Goal: Task Accomplishment & Management: Use online tool/utility

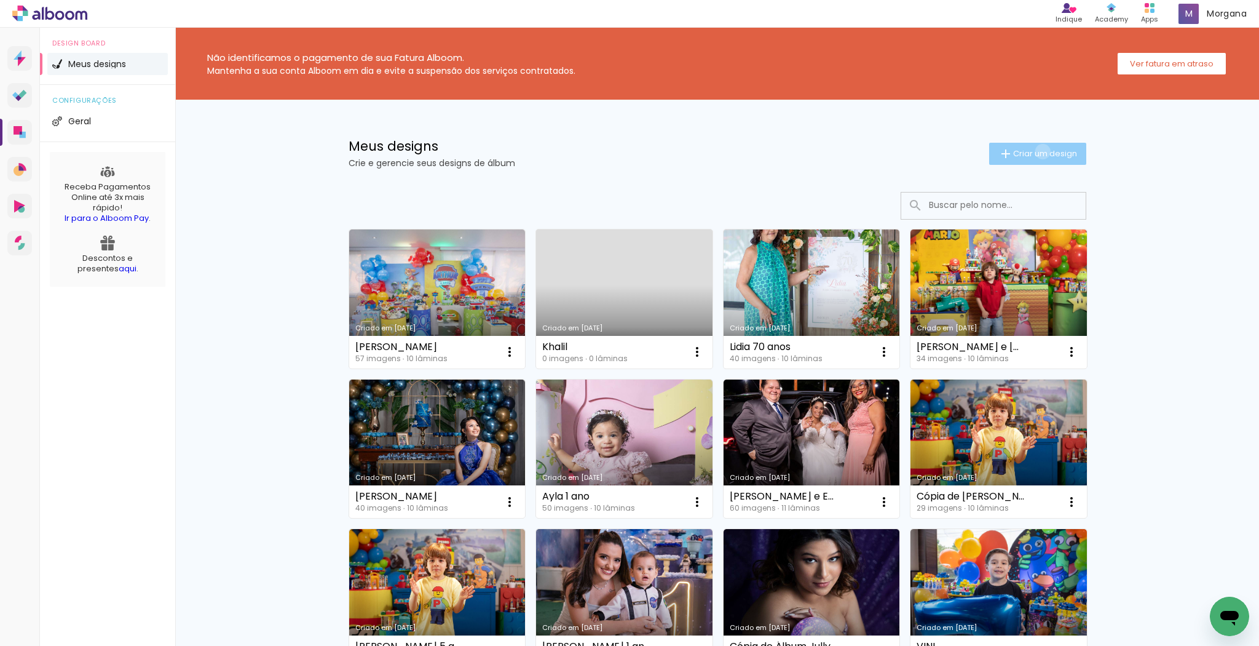
click at [1037, 151] on span "Criar um design" at bounding box center [1045, 153] width 64 height 8
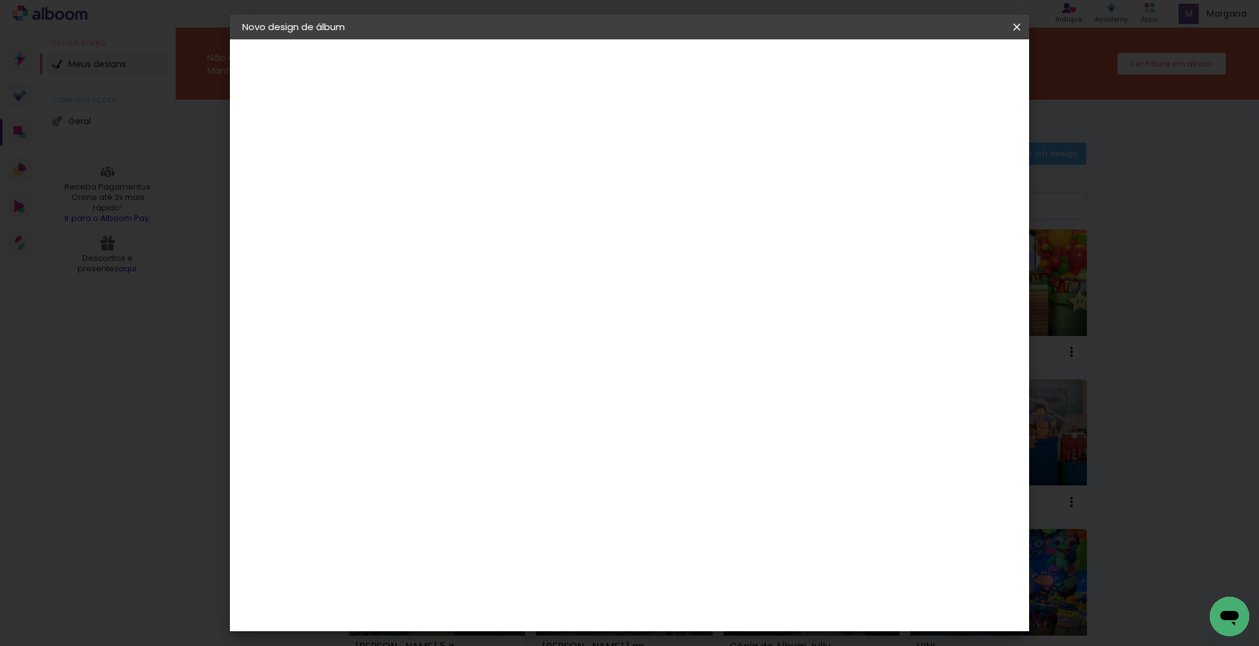
click at [443, 164] on input at bounding box center [443, 165] width 0 height 19
click at [1019, 30] on iron-icon at bounding box center [1016, 27] width 15 height 12
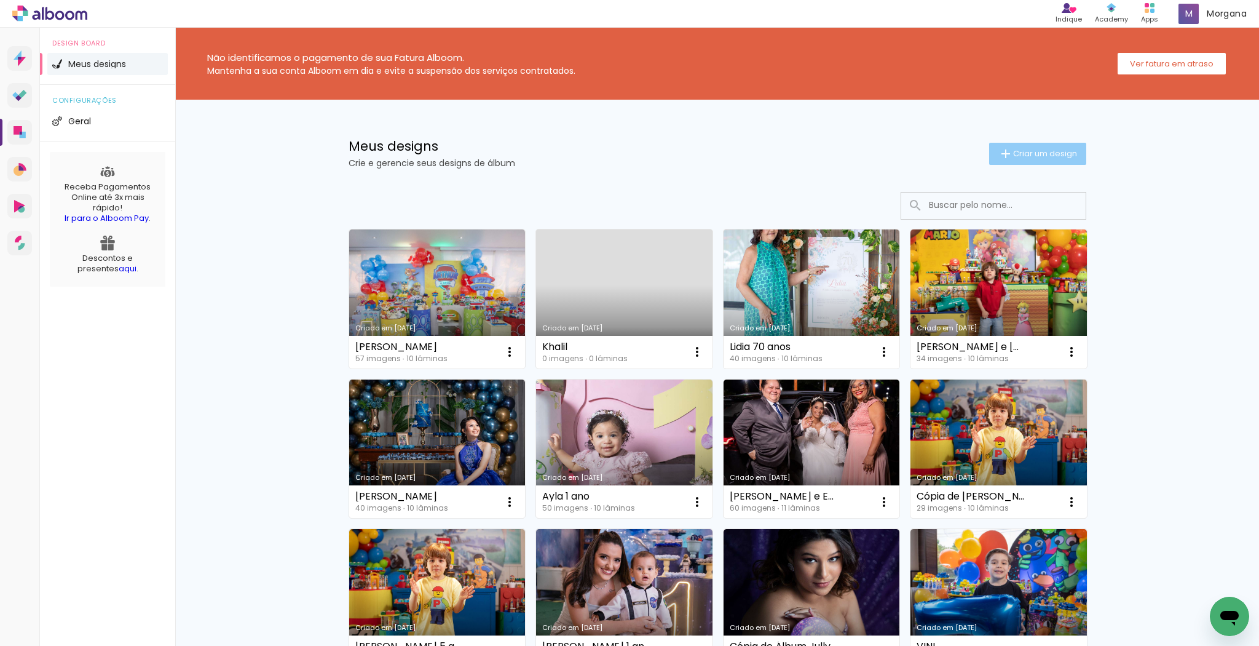
click at [1062, 154] on span "Criar um design" at bounding box center [1045, 153] width 64 height 8
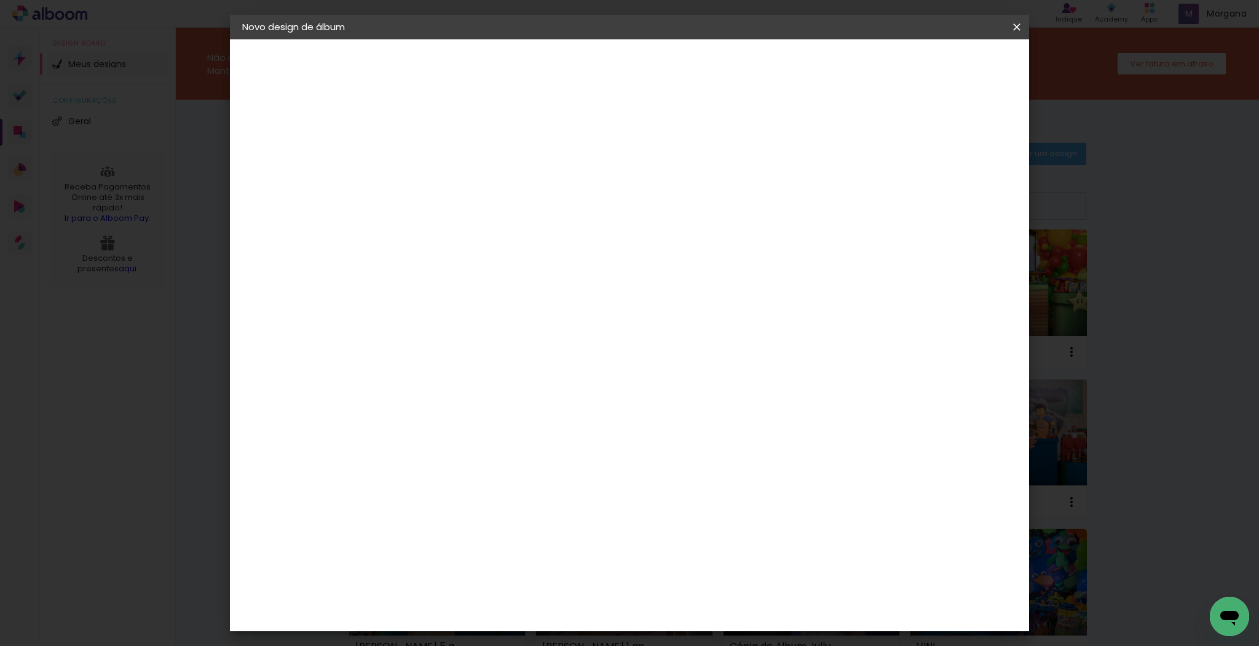
click at [443, 161] on input at bounding box center [443, 165] width 0 height 19
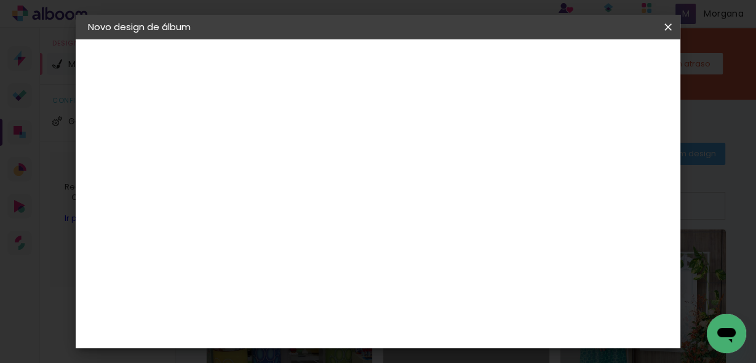
type input "[PERSON_NAME] e [PERSON_NAME]"
type paper-input "[PERSON_NAME] e [PERSON_NAME]"
click at [0, 0] on slot "Avançar" at bounding box center [0, 0] width 0 height 0
click at [319, 264] on div "Canaan Álbuns" at bounding box center [300, 274] width 38 height 20
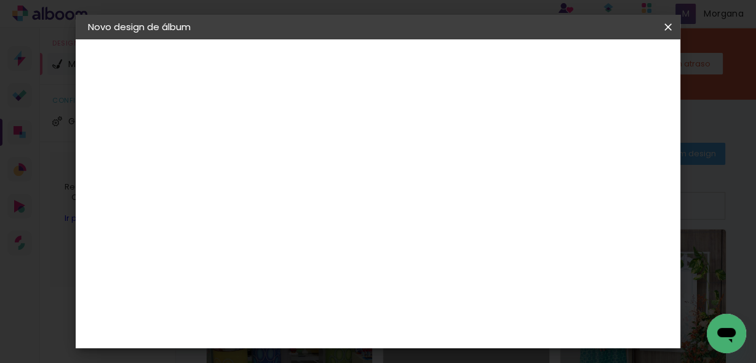
scroll to position [590, 0]
click at [519, 66] on paper-button "Avançar" at bounding box center [489, 65] width 60 height 21
click at [417, 310] on span "20 × 20 cm" at bounding box center [394, 322] width 45 height 25
click at [0, 0] on slot "Avançar" at bounding box center [0, 0] width 0 height 0
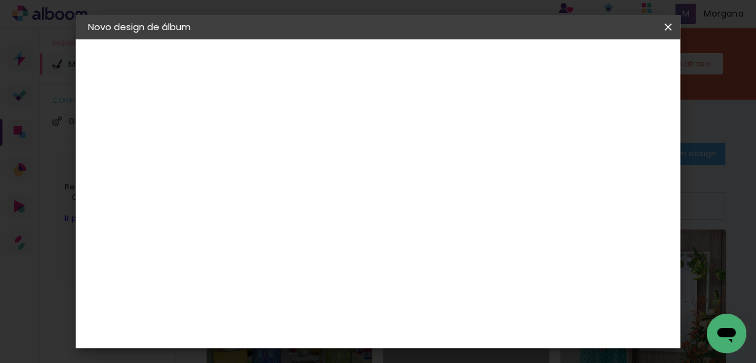
click at [382, 131] on div at bounding box center [376, 132] width 11 height 11
type paper-checkbox "on"
click at [451, 69] on span "Iniciar design" at bounding box center [437, 69] width 28 height 17
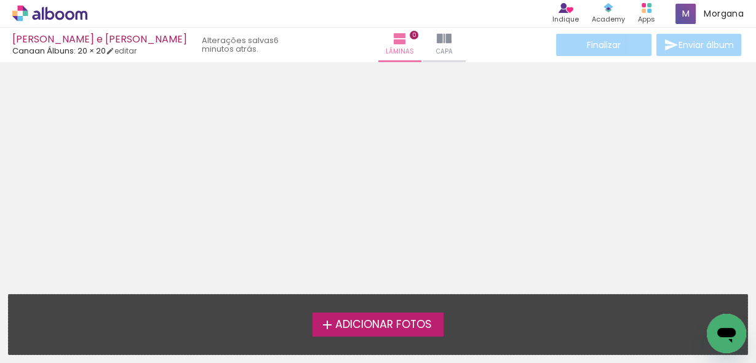
click at [420, 322] on span "Adicionar Fotos" at bounding box center [382, 324] width 97 height 11
click at [0, 0] on input "file" at bounding box center [0, 0] width 0 height 0
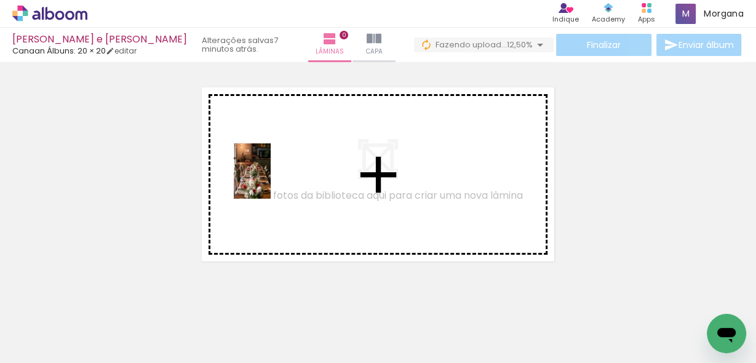
drag, startPoint x: 138, startPoint y: 330, endPoint x: 271, endPoint y: 180, distance: 200.3
click at [271, 180] on quentale-workspace at bounding box center [378, 181] width 756 height 363
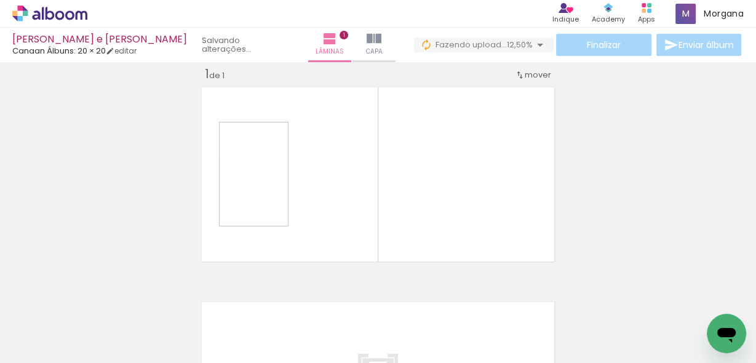
scroll to position [15, 0]
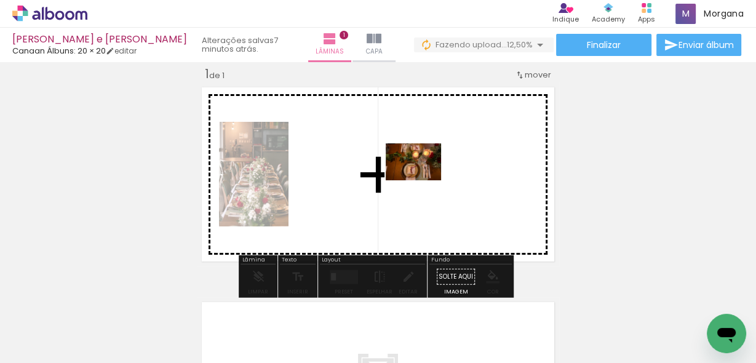
drag, startPoint x: 184, startPoint y: 333, endPoint x: 423, endPoint y: 180, distance: 283.1
click at [423, 180] on quentale-workspace at bounding box center [378, 181] width 756 height 363
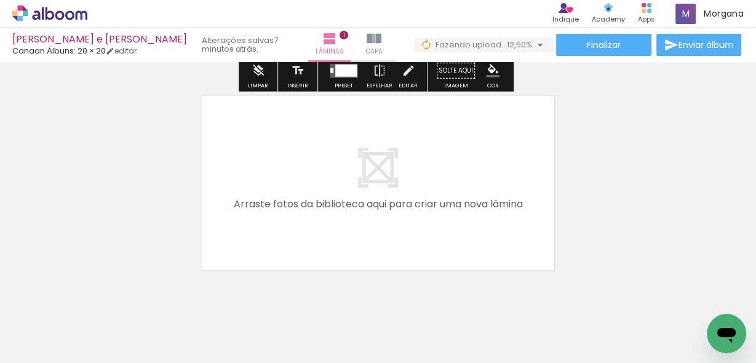
scroll to position [204, 0]
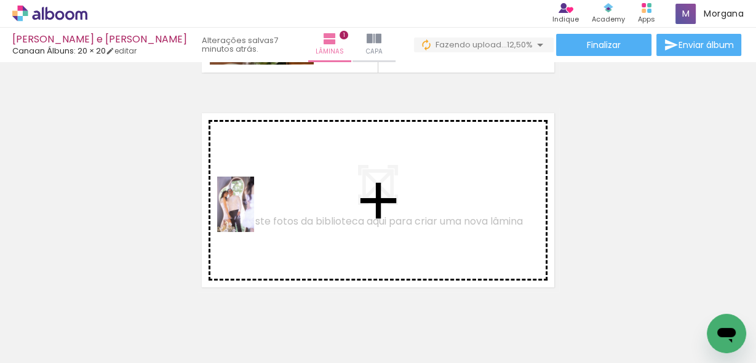
drag, startPoint x: 269, startPoint y: 331, endPoint x: 254, endPoint y: 213, distance: 119.0
click at [254, 213] on quentale-workspace at bounding box center [378, 181] width 756 height 363
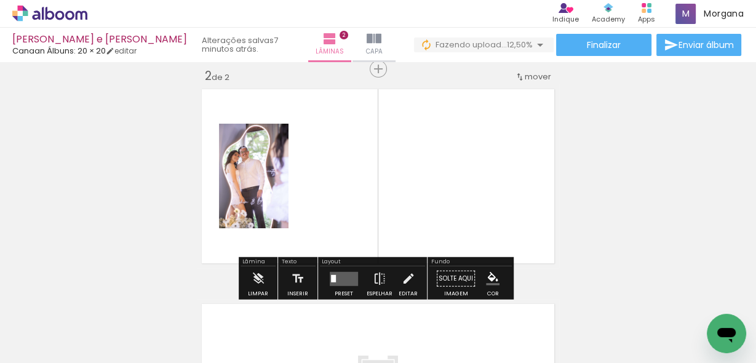
scroll to position [230, 0]
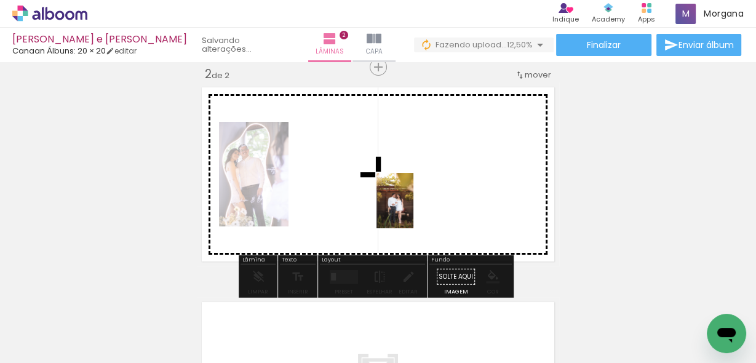
drag, startPoint x: 405, startPoint y: 336, endPoint x: 413, endPoint y: 210, distance: 126.3
click at [413, 210] on quentale-workspace at bounding box center [378, 181] width 756 height 363
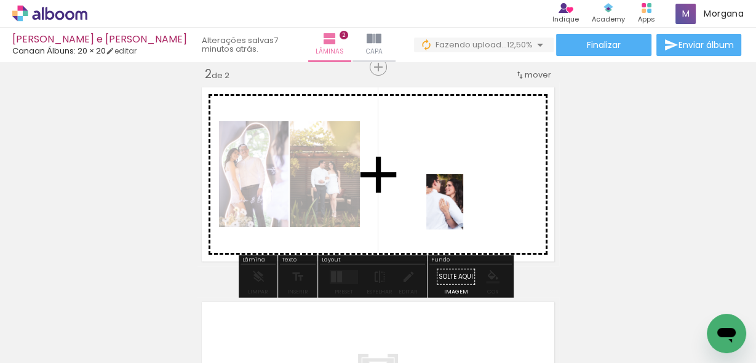
drag, startPoint x: 481, startPoint y: 340, endPoint x: 462, endPoint y: 210, distance: 131.6
click at [462, 210] on quentale-workspace at bounding box center [378, 181] width 756 height 363
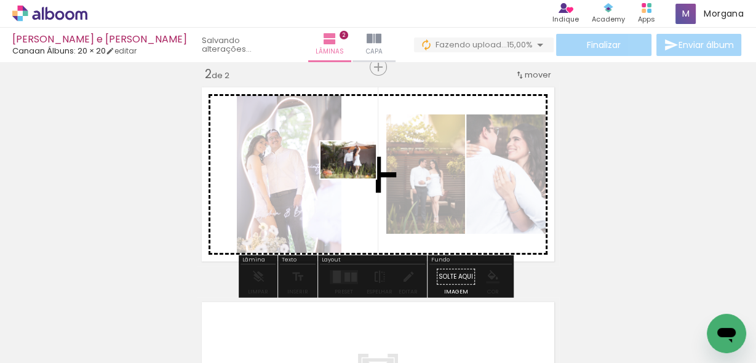
drag, startPoint x: 336, startPoint y: 329, endPoint x: 357, endPoint y: 178, distance: 152.1
click at [357, 178] on quentale-workspace at bounding box center [378, 181] width 756 height 363
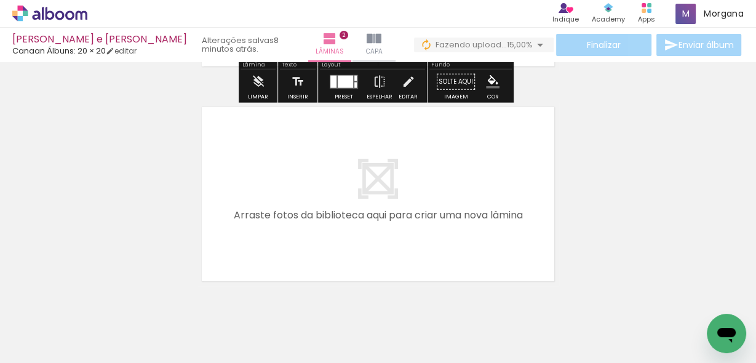
scroll to position [427, 0]
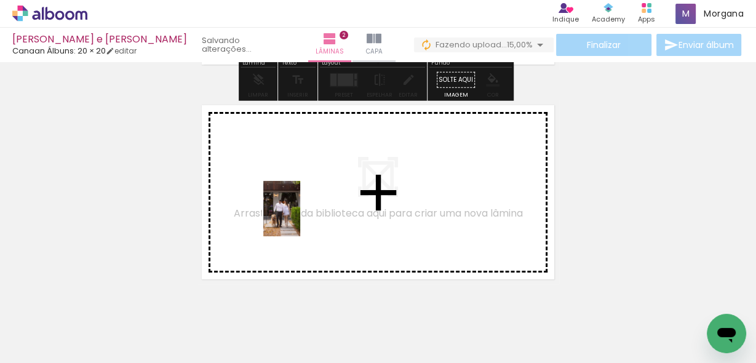
drag, startPoint x: 544, startPoint y: 337, endPoint x: 300, endPoint y: 218, distance: 271.6
click at [300, 218] on quentale-workspace at bounding box center [378, 181] width 756 height 363
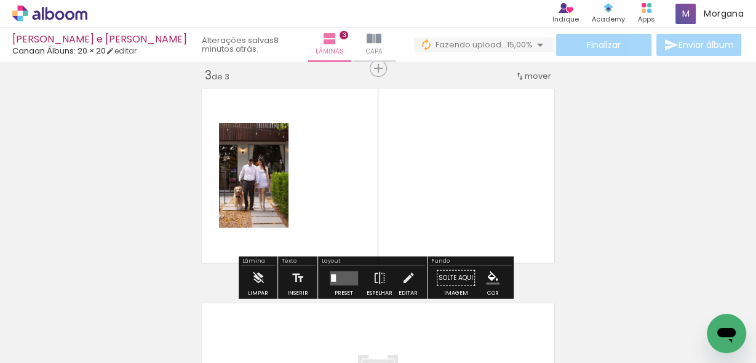
scroll to position [444, 0]
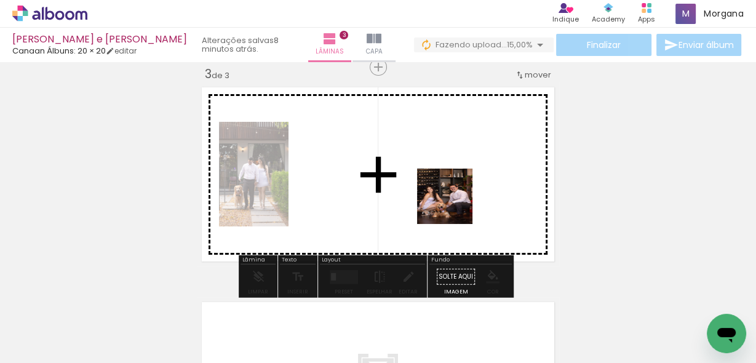
drag, startPoint x: 615, startPoint y: 327, endPoint x: 433, endPoint y: 190, distance: 227.3
click at [433, 190] on quentale-workspace at bounding box center [378, 181] width 756 height 363
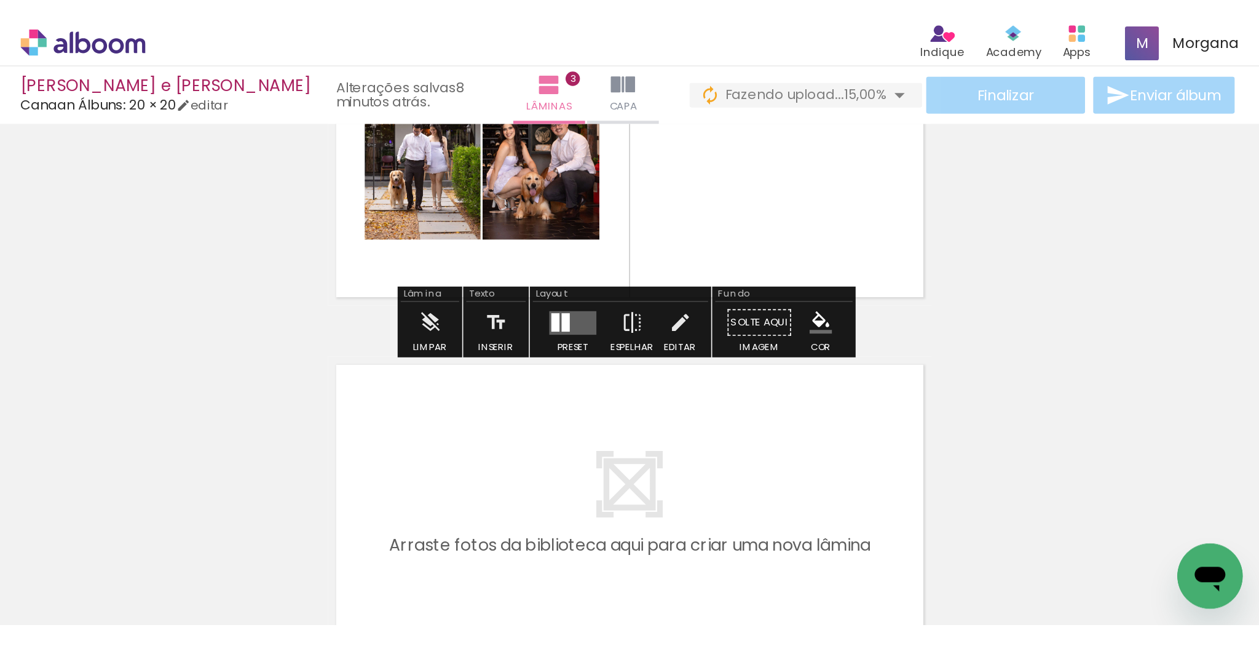
scroll to position [592, 0]
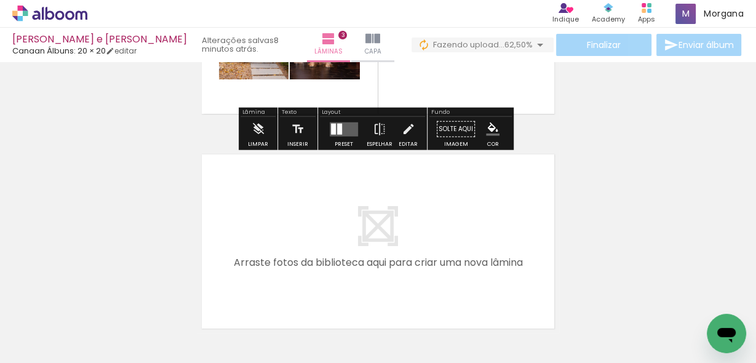
click at [49, 327] on input "Todas as fotos" at bounding box center [34, 325] width 47 height 10
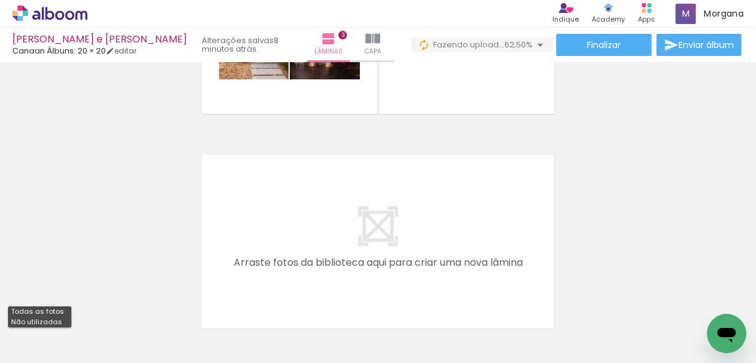
click at [0, 0] on slot "Não utilizadas" at bounding box center [0, 0] width 0 height 0
type input "Não utilizadas"
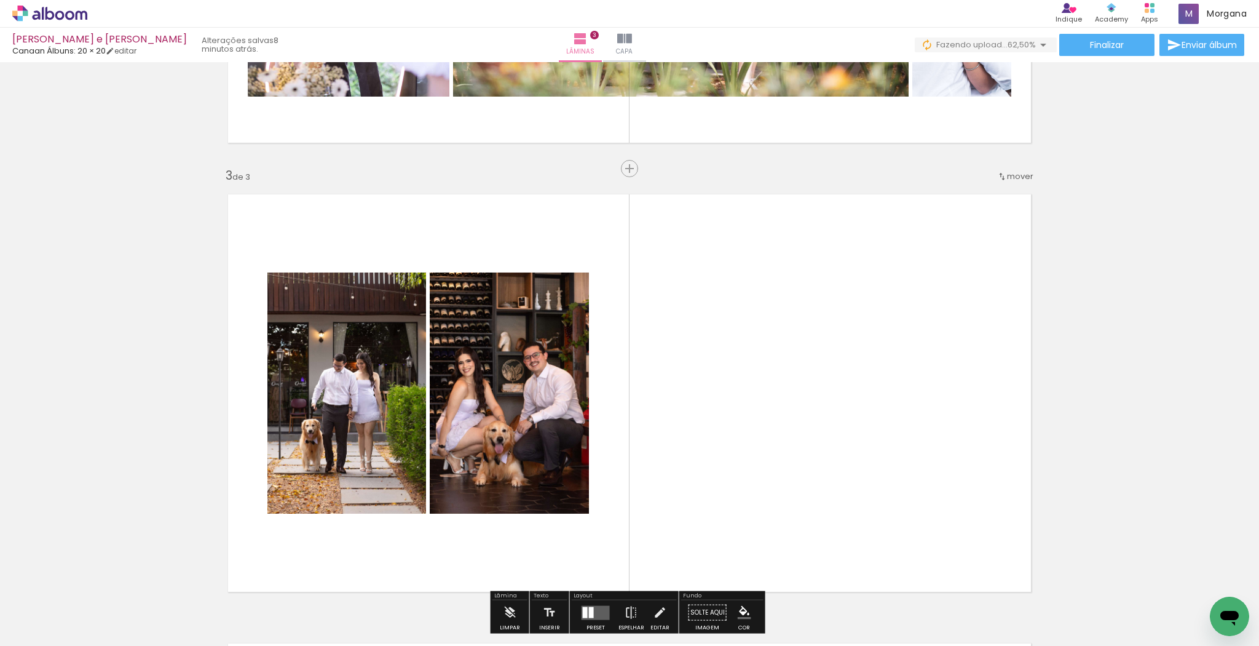
scroll to position [832, 0]
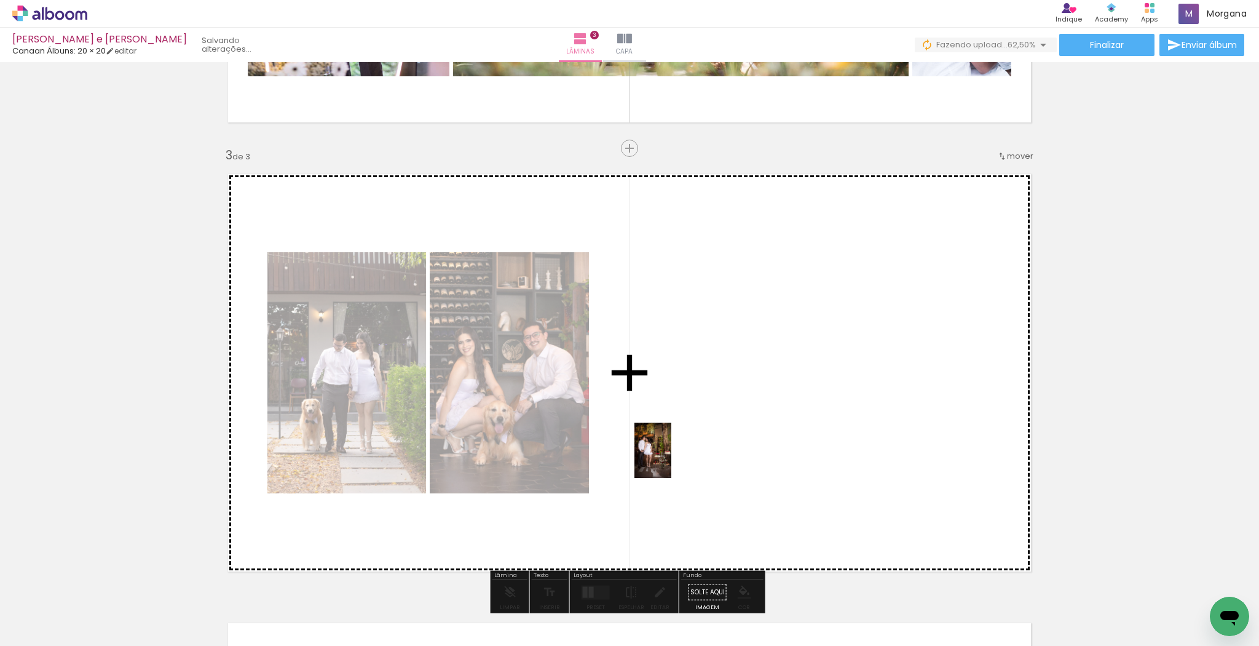
drag, startPoint x: 264, startPoint y: 618, endPoint x: 669, endPoint y: 465, distance: 432.7
click at [689, 454] on quentale-workspace at bounding box center [629, 323] width 1259 height 646
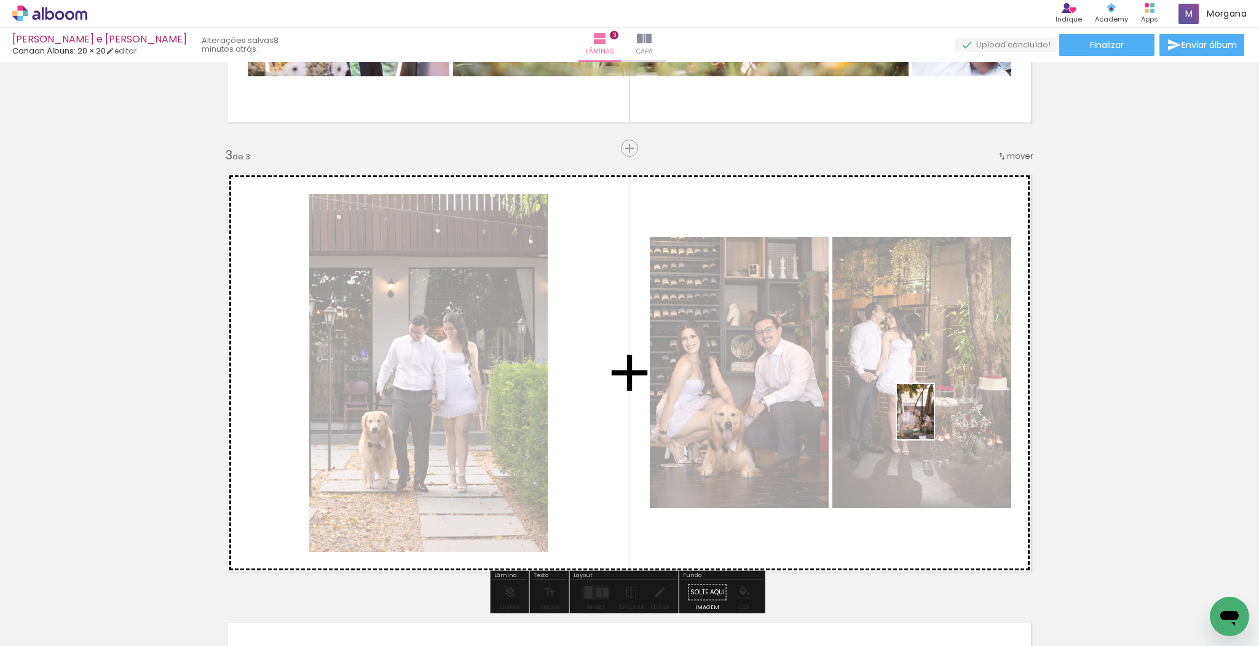
drag, startPoint x: 209, startPoint y: 612, endPoint x: 934, endPoint y: 421, distance: 749.6
click at [934, 421] on quentale-workspace at bounding box center [629, 323] width 1259 height 646
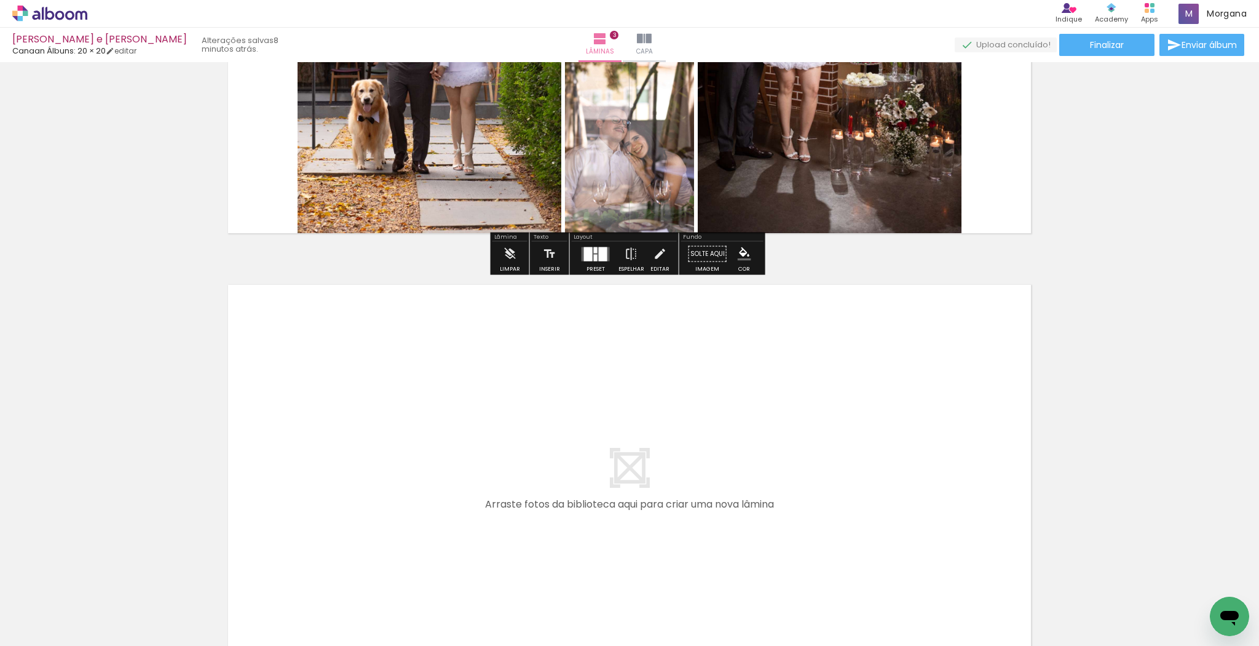
scroll to position [1176, 0]
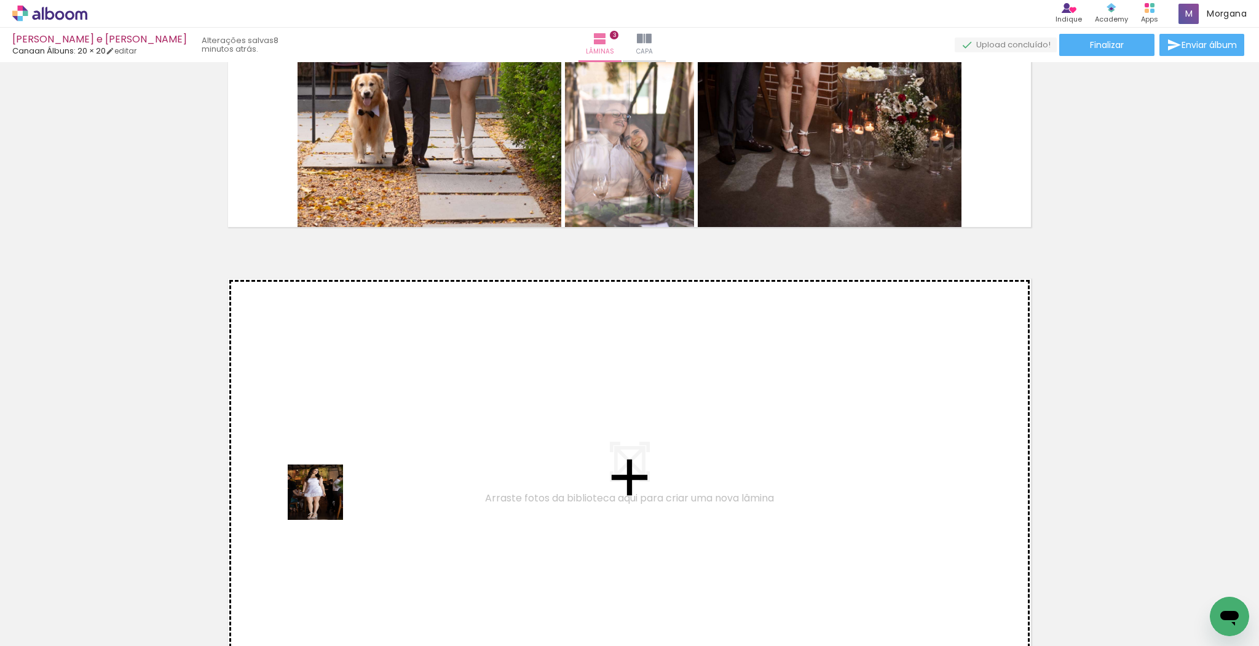
drag, startPoint x: 278, startPoint y: 617, endPoint x: 326, endPoint y: 497, distance: 129.3
click at [326, 497] on quentale-workspace at bounding box center [629, 323] width 1259 height 646
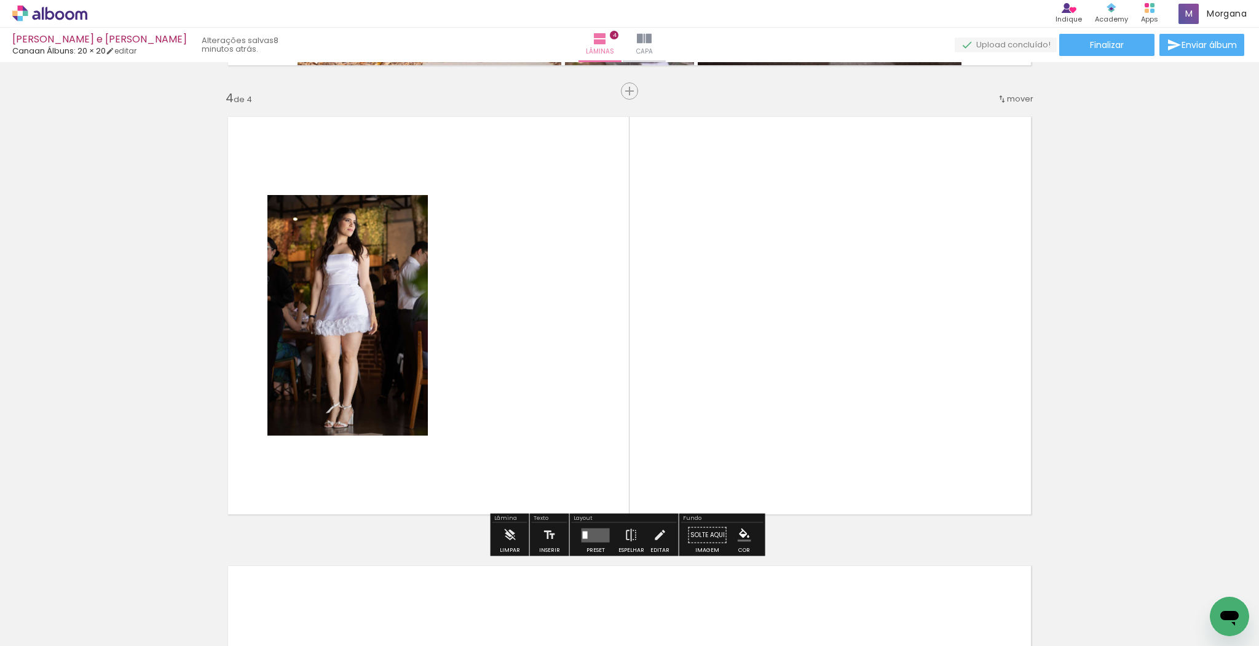
scroll to position [0, 842]
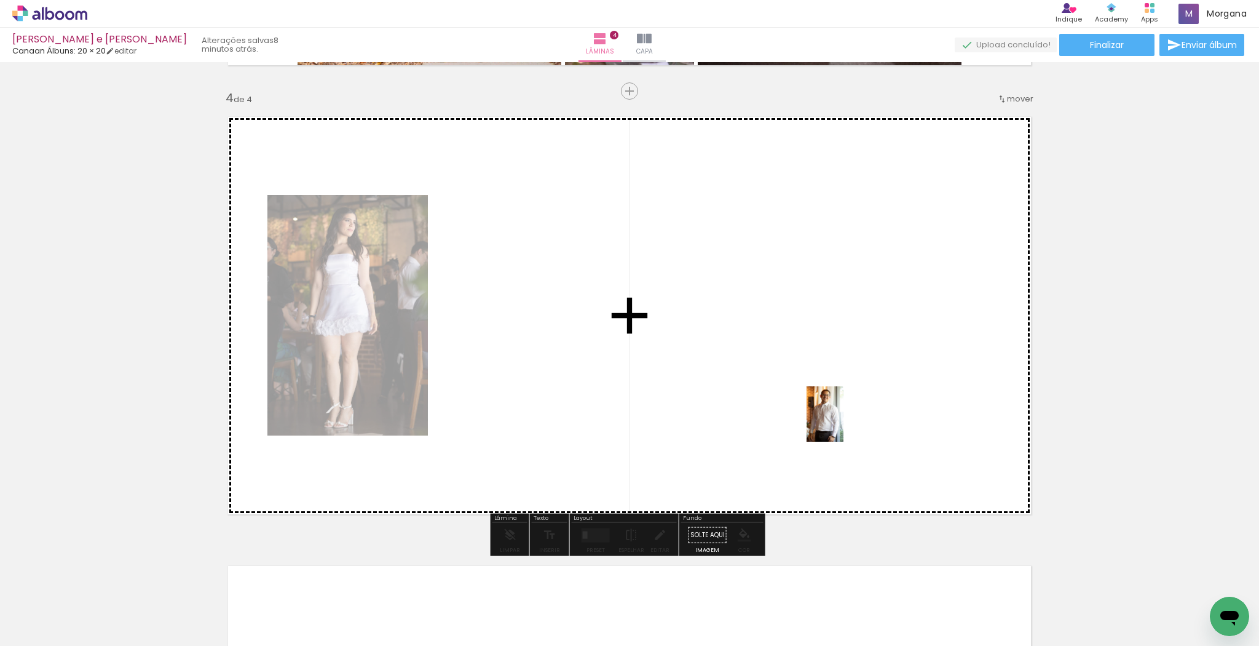
drag, startPoint x: 1209, startPoint y: 592, endPoint x: 843, endPoint y: 423, distance: 403.0
click at [843, 423] on quentale-workspace at bounding box center [629, 323] width 1259 height 646
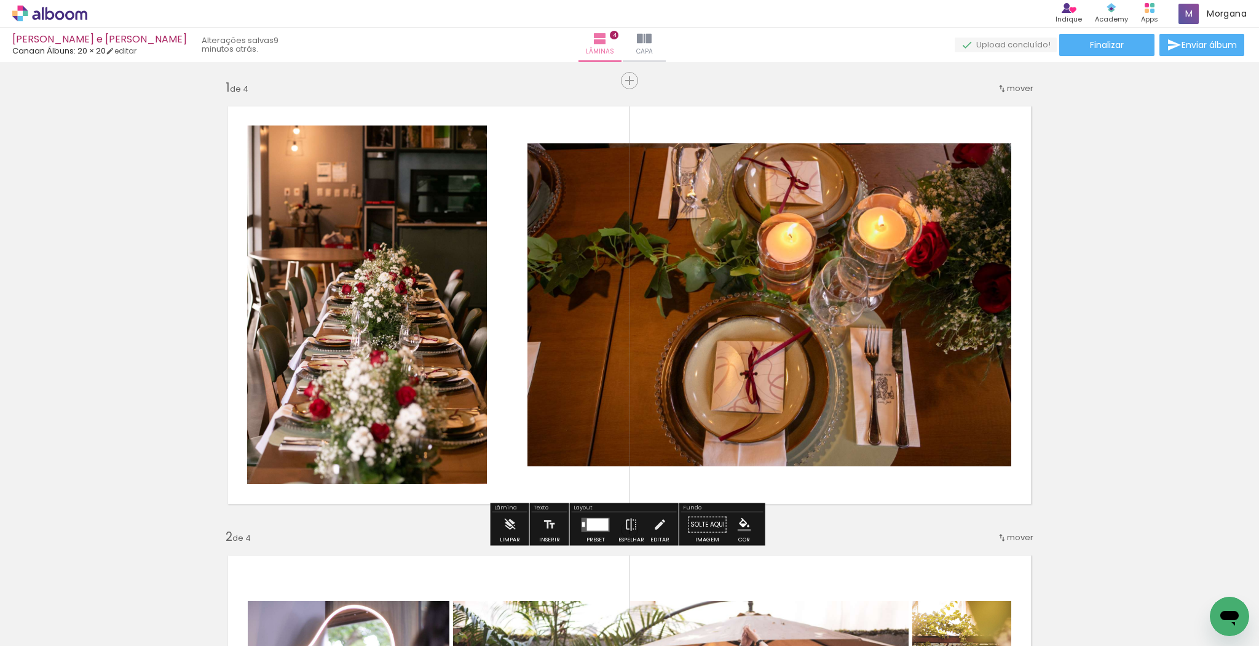
scroll to position [0, 0]
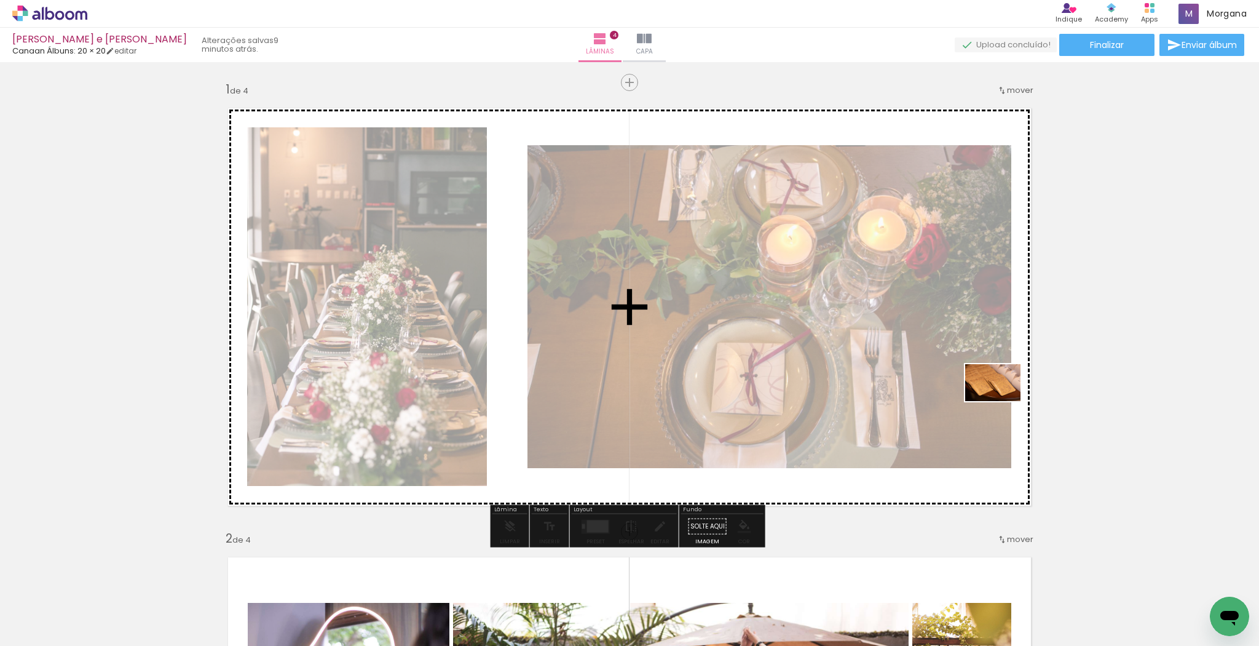
drag, startPoint x: 197, startPoint y: 610, endPoint x: 1002, endPoint y: 401, distance: 832.0
click at [1002, 401] on quentale-workspace at bounding box center [629, 323] width 1259 height 646
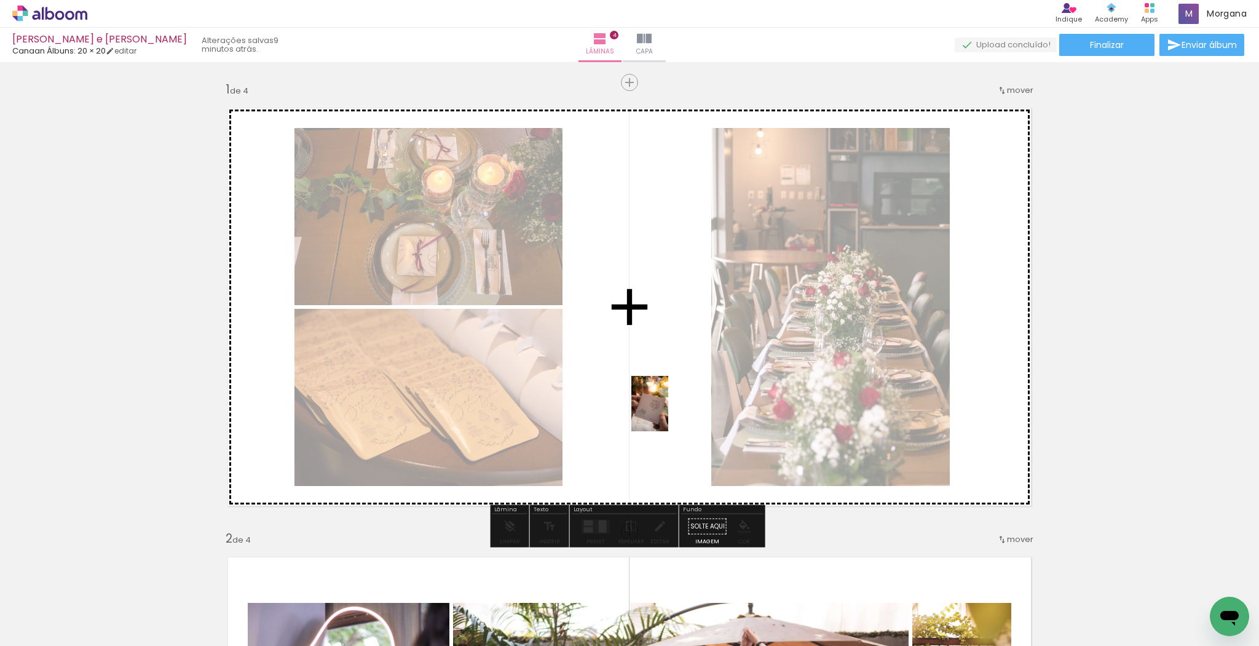
drag, startPoint x: 686, startPoint y: 613, endPoint x: 668, endPoint y: 413, distance: 201.2
click at [668, 413] on quentale-workspace at bounding box center [629, 323] width 1259 height 646
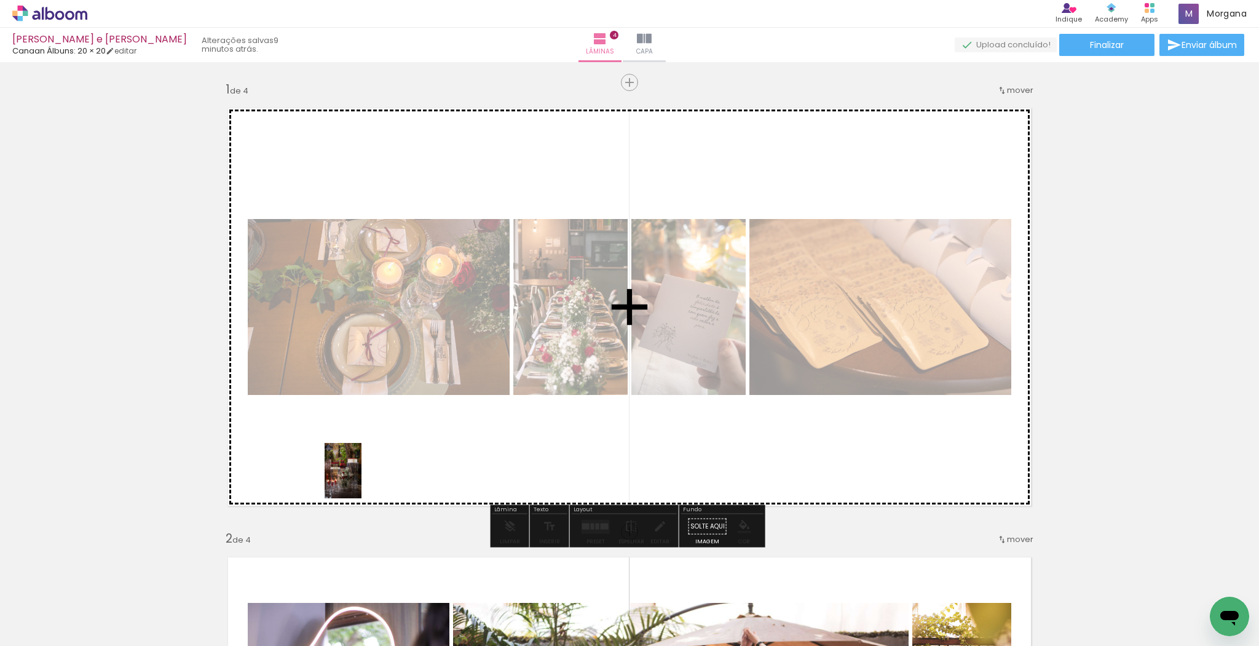
drag, startPoint x: 341, startPoint y: 617, endPoint x: 361, endPoint y: 480, distance: 139.2
click at [361, 480] on quentale-workspace at bounding box center [629, 323] width 1259 height 646
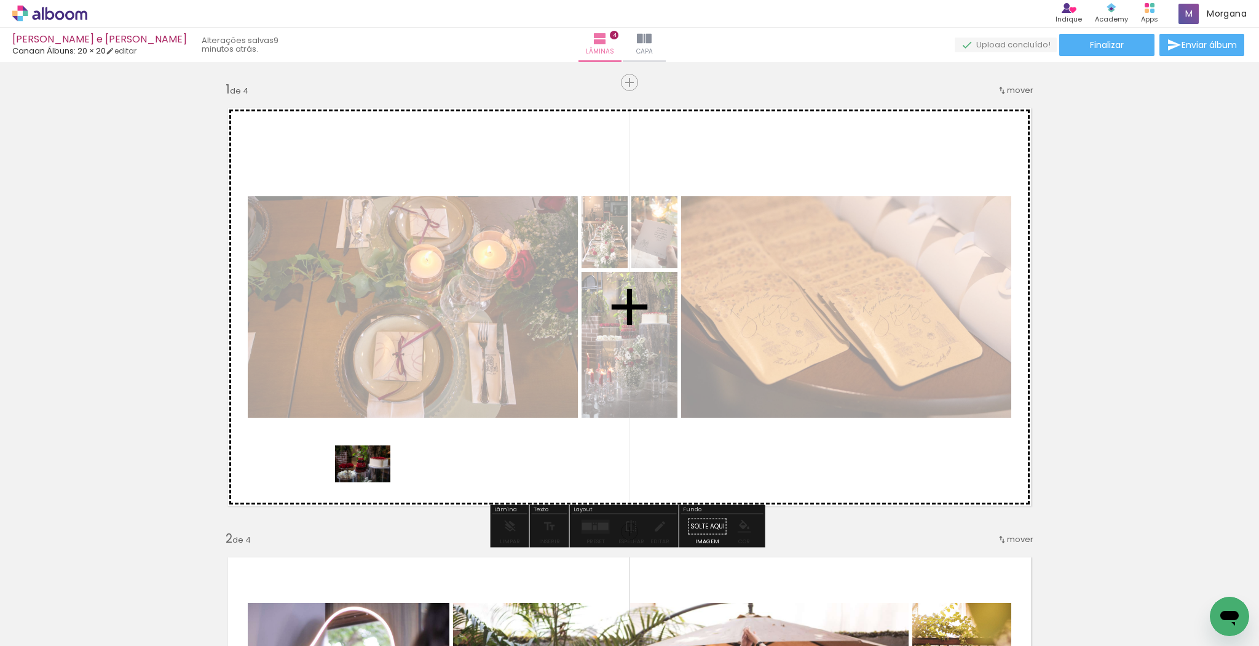
drag, startPoint x: 340, startPoint y: 617, endPoint x: 372, endPoint y: 482, distance: 139.0
click at [372, 482] on quentale-workspace at bounding box center [629, 323] width 1259 height 646
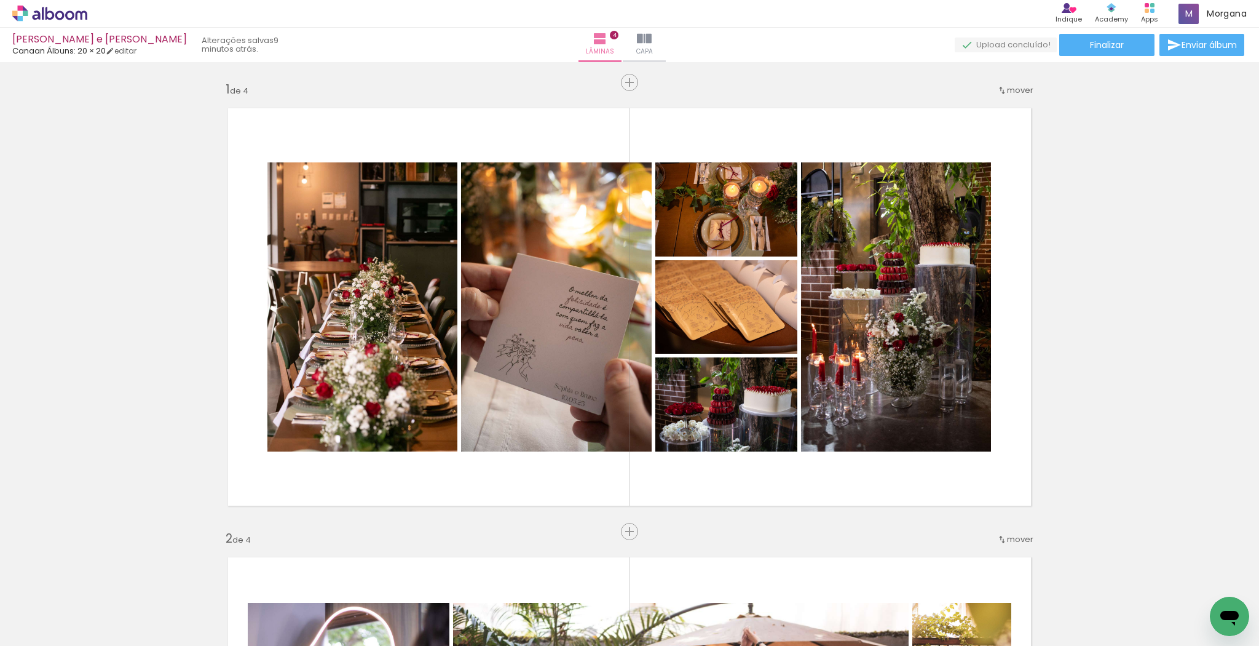
scroll to position [0, 306]
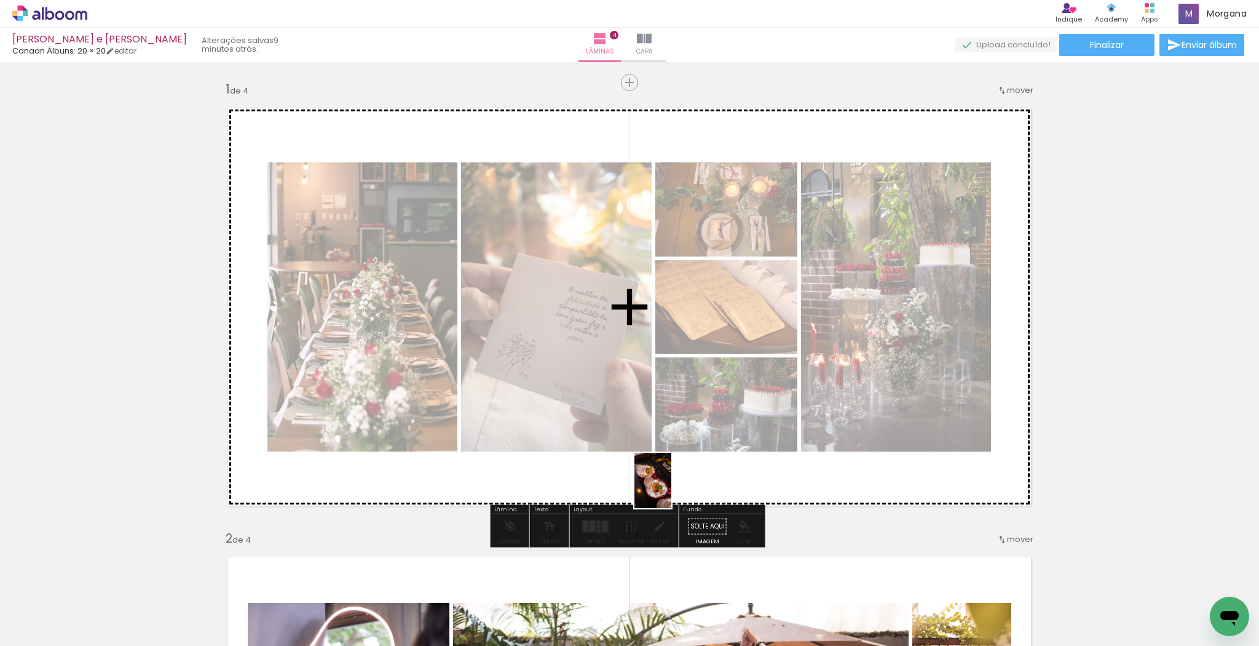
drag, startPoint x: 780, startPoint y: 620, endPoint x: 671, endPoint y: 488, distance: 170.3
click at [671, 488] on quentale-workspace at bounding box center [629, 323] width 1259 height 646
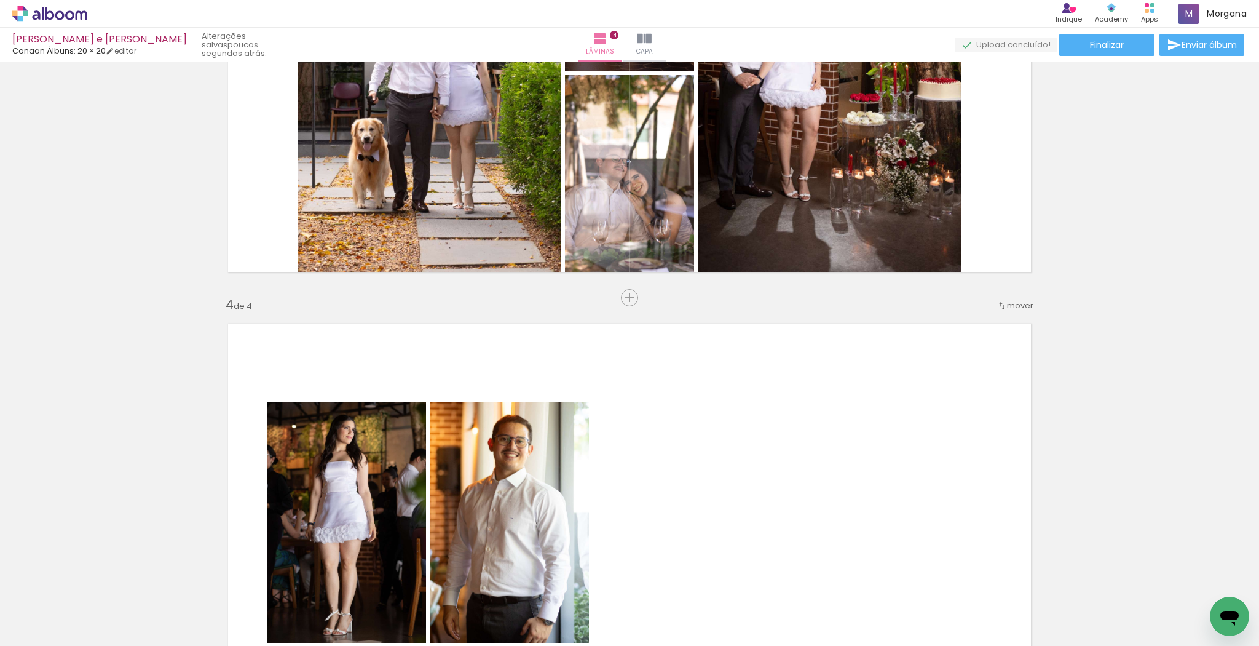
scroll to position [885, 0]
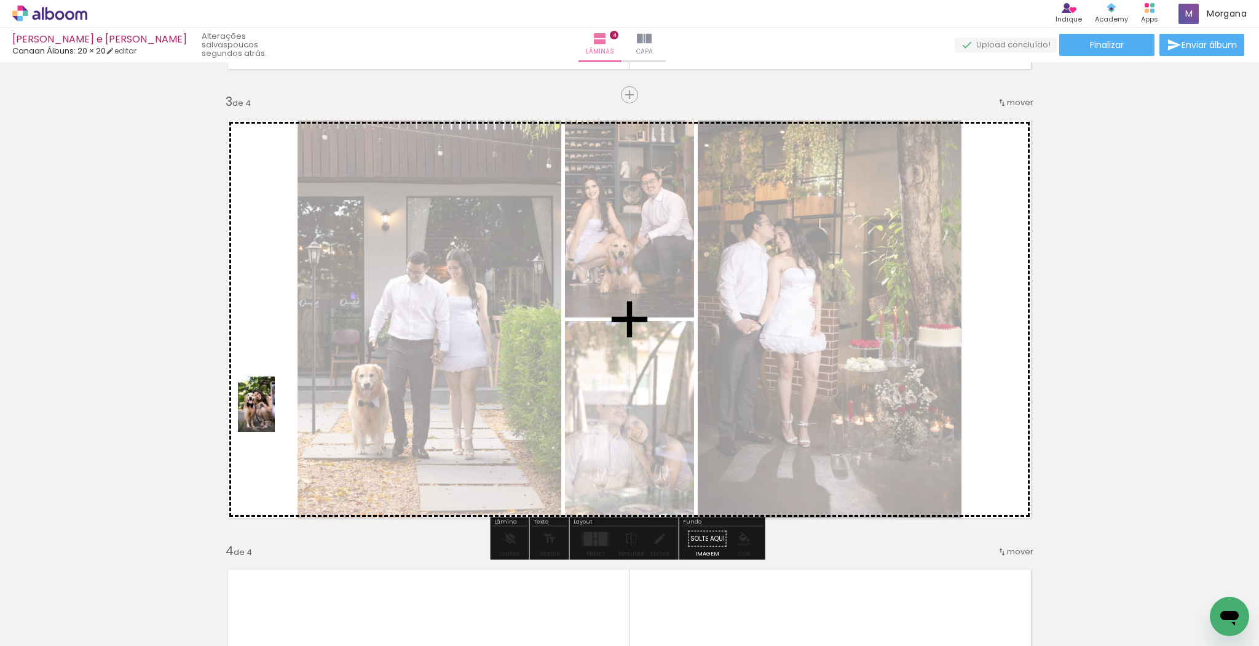
drag, startPoint x: 523, startPoint y: 587, endPoint x: 275, endPoint y: 413, distance: 302.7
click at [275, 413] on quentale-workspace at bounding box center [629, 323] width 1259 height 646
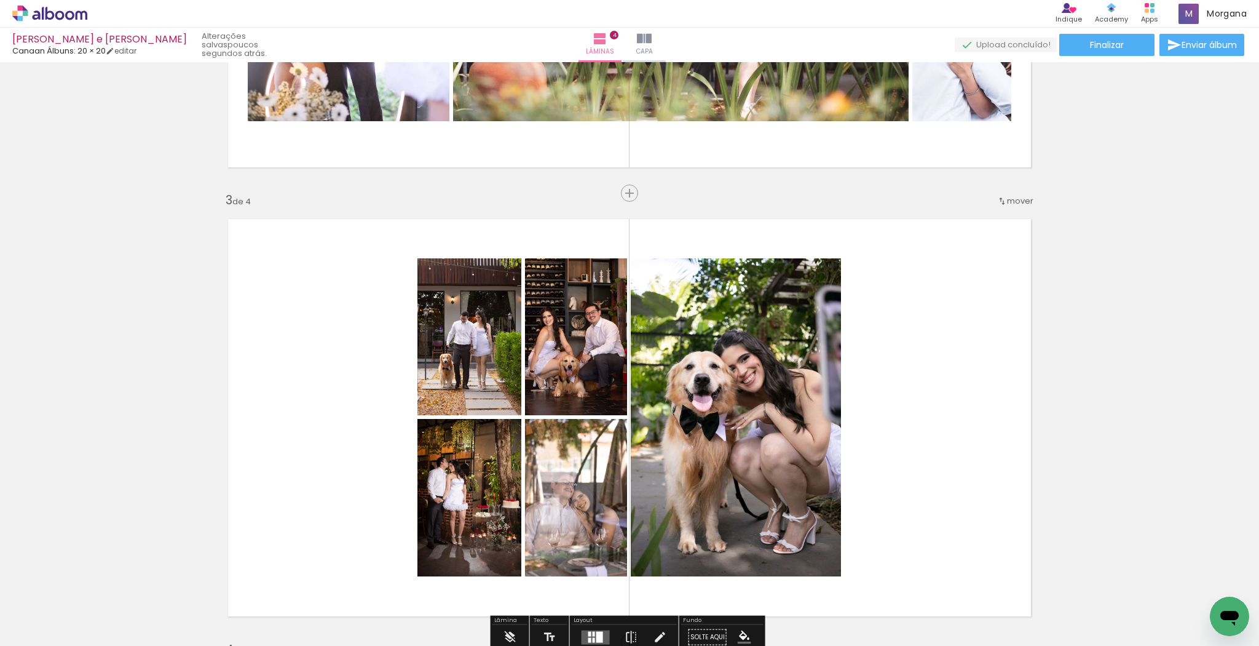
scroll to position [836, 0]
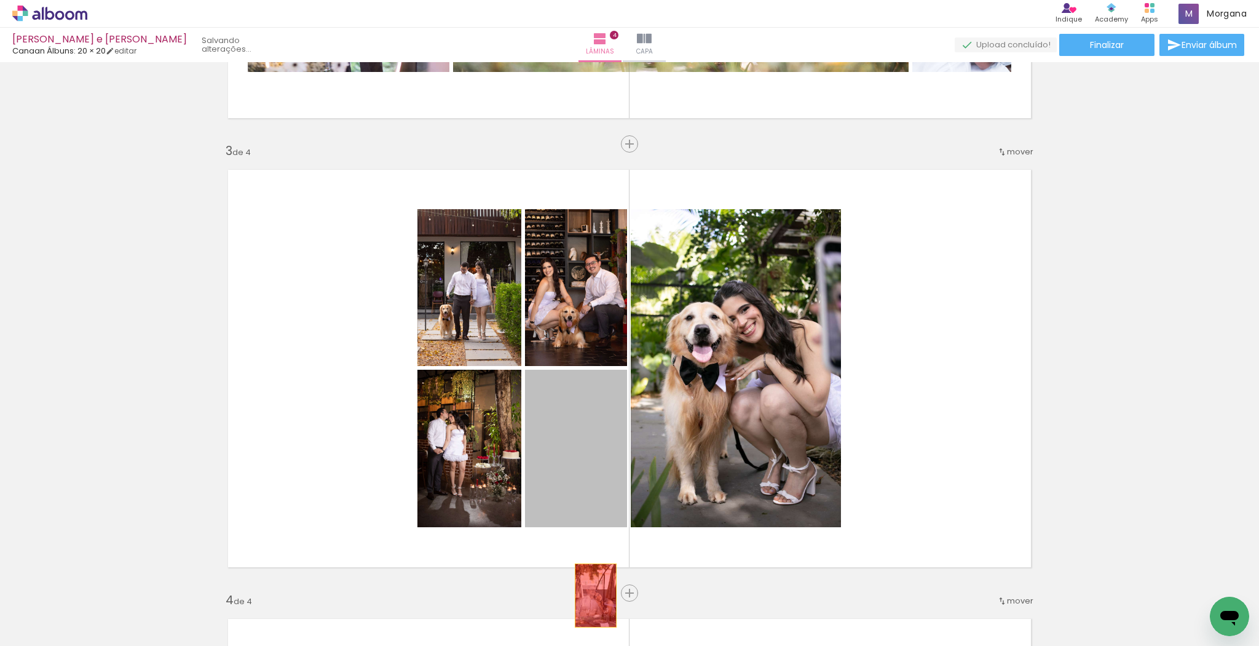
drag, startPoint x: 583, startPoint y: 452, endPoint x: 592, endPoint y: 595, distance: 142.9
click at [592, 595] on quentale-workspace at bounding box center [629, 323] width 1259 height 646
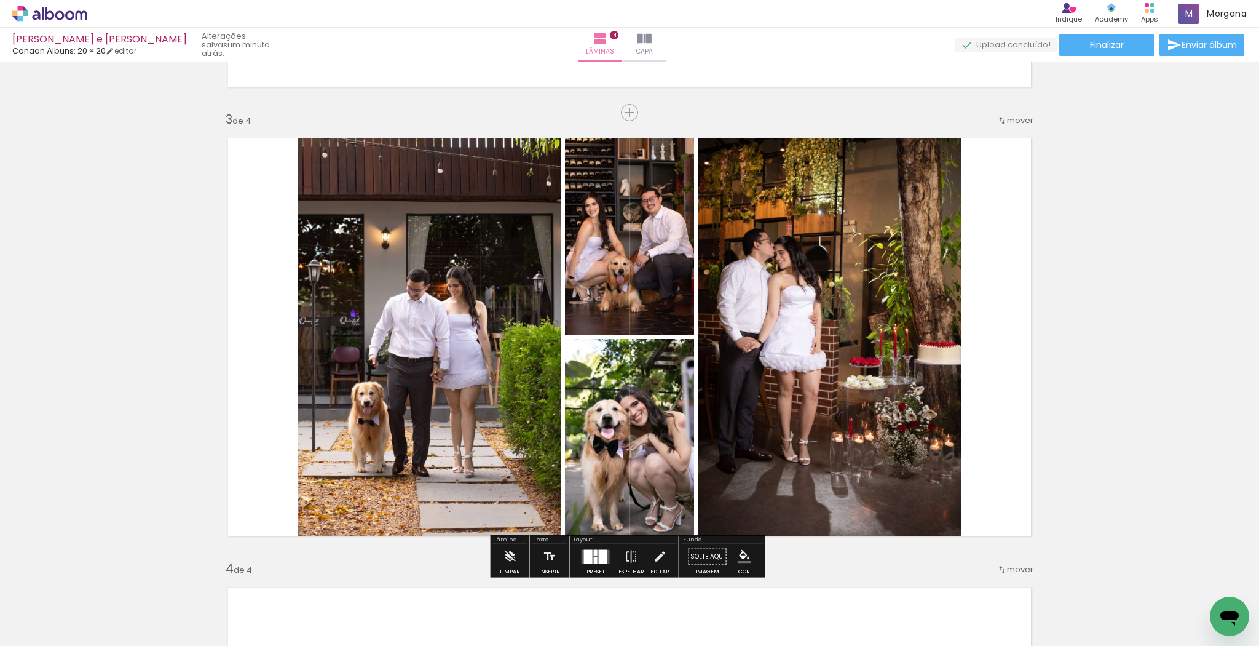
scroll to position [885, 0]
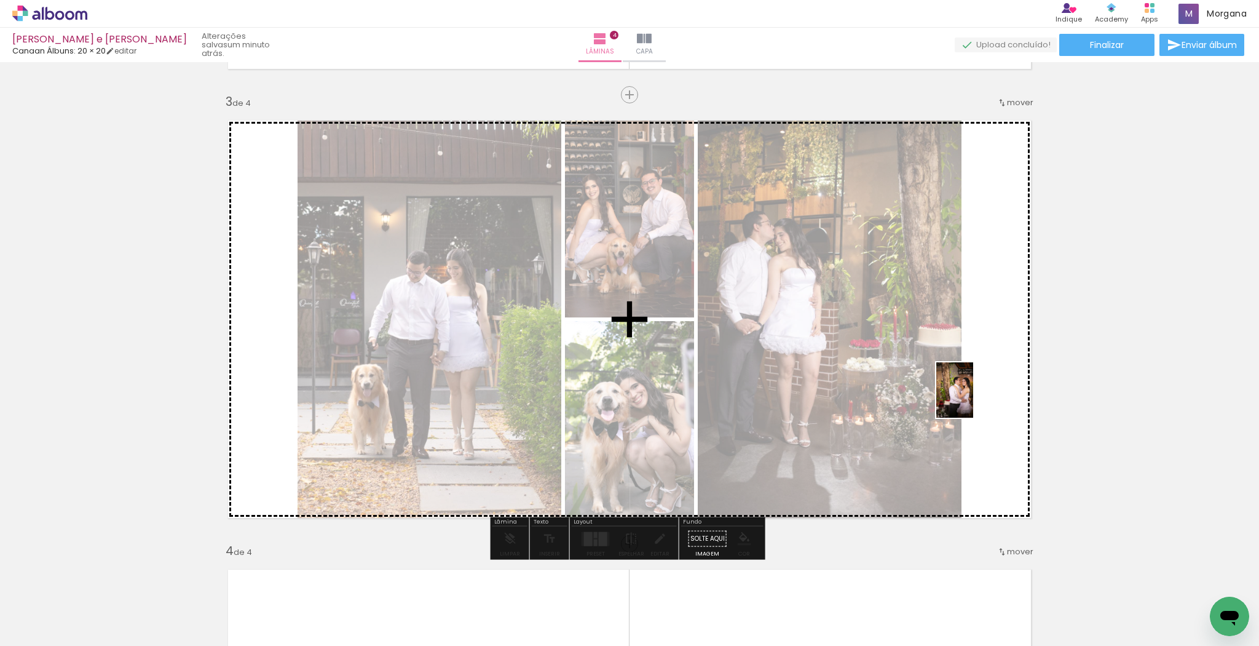
drag, startPoint x: 558, startPoint y: 616, endPoint x: 981, endPoint y: 396, distance: 476.8
click at [981, 396] on quentale-workspace at bounding box center [629, 323] width 1259 height 646
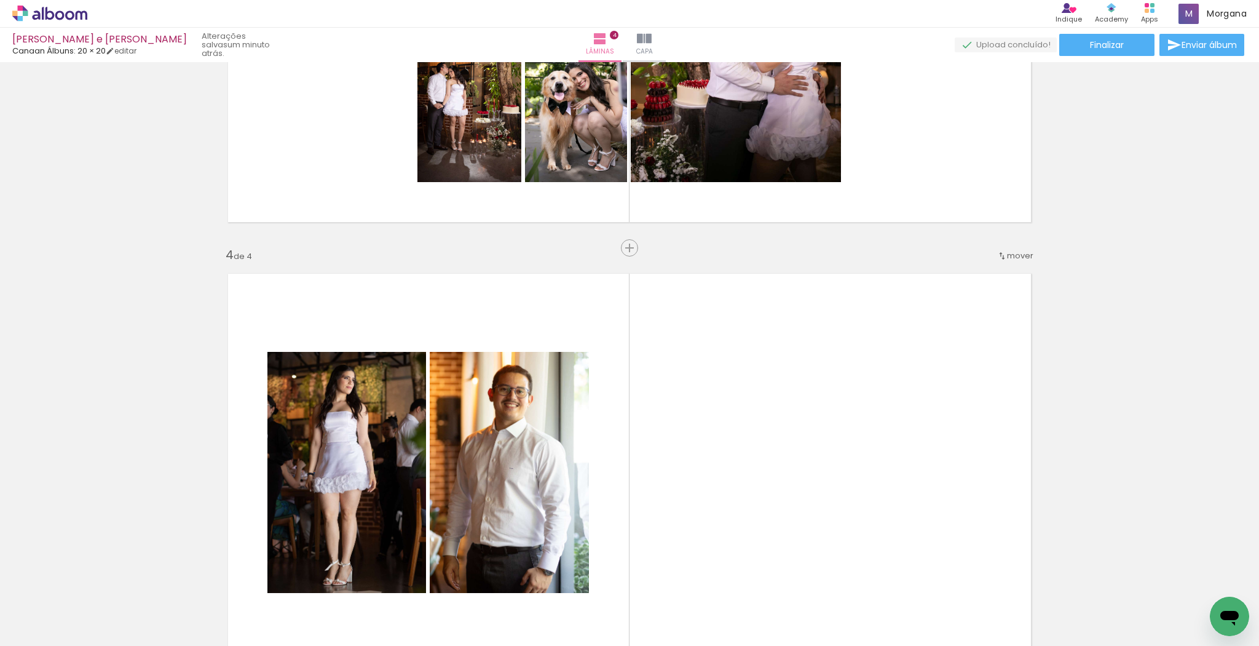
scroll to position [1230, 0]
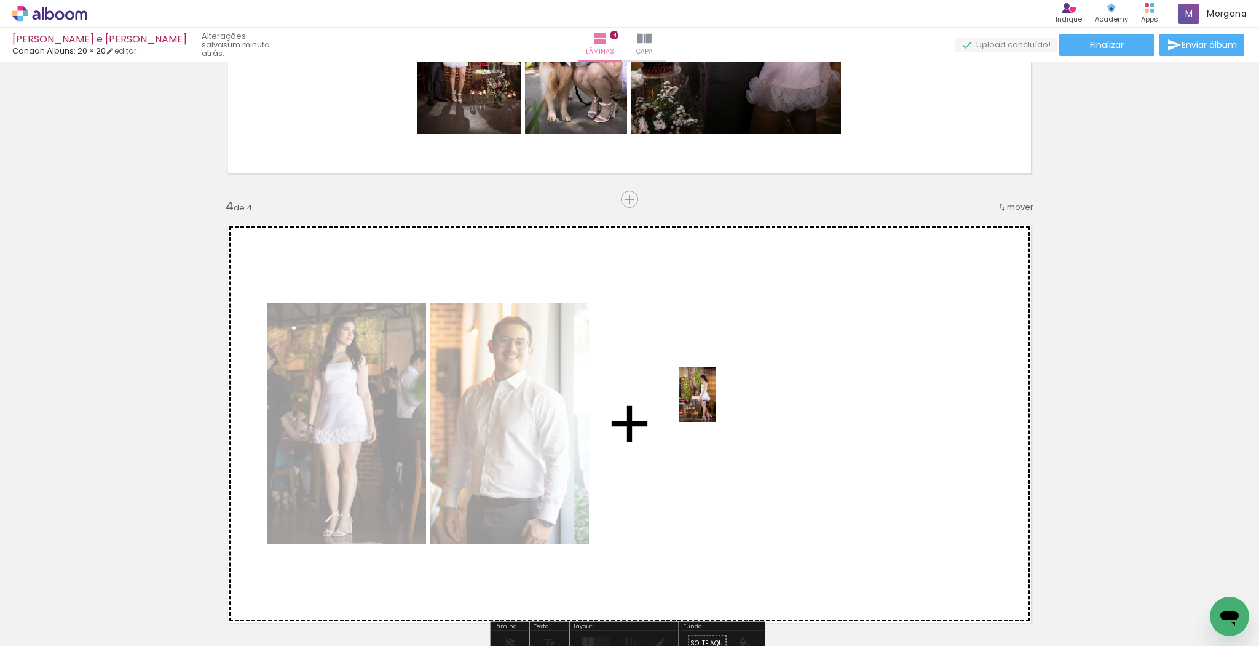
drag, startPoint x: 221, startPoint y: 610, endPoint x: 716, endPoint y: 403, distance: 536.5
click at [716, 403] on quentale-workspace at bounding box center [629, 323] width 1259 height 646
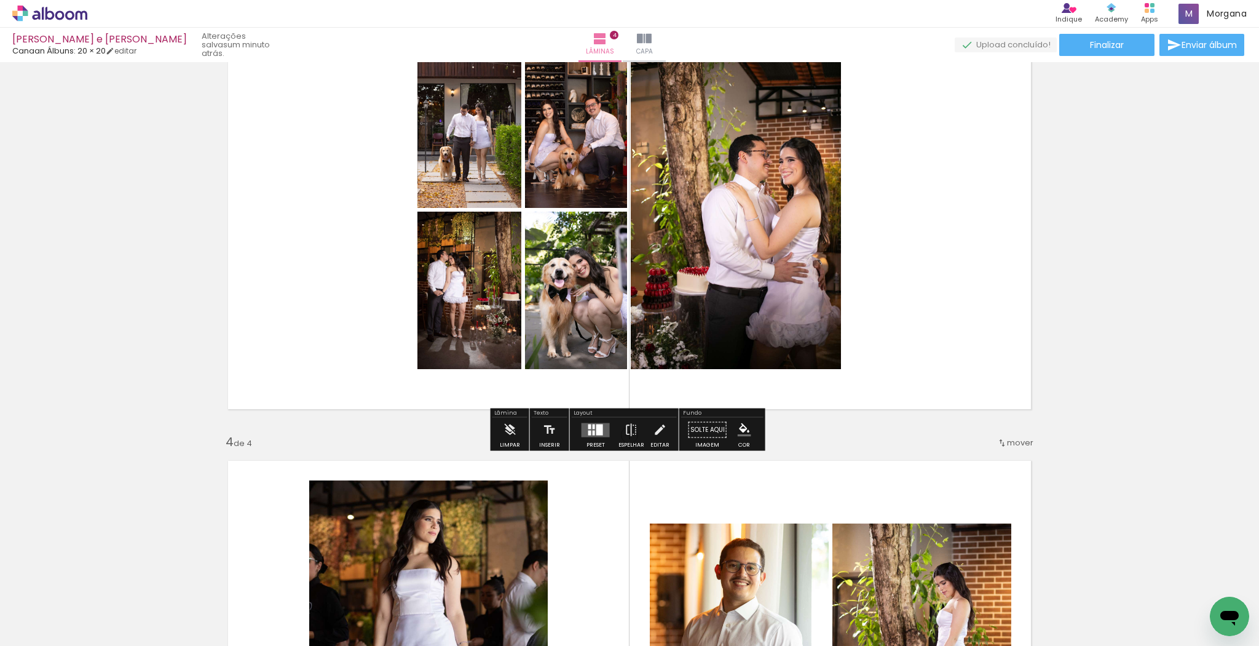
scroll to position [934, 0]
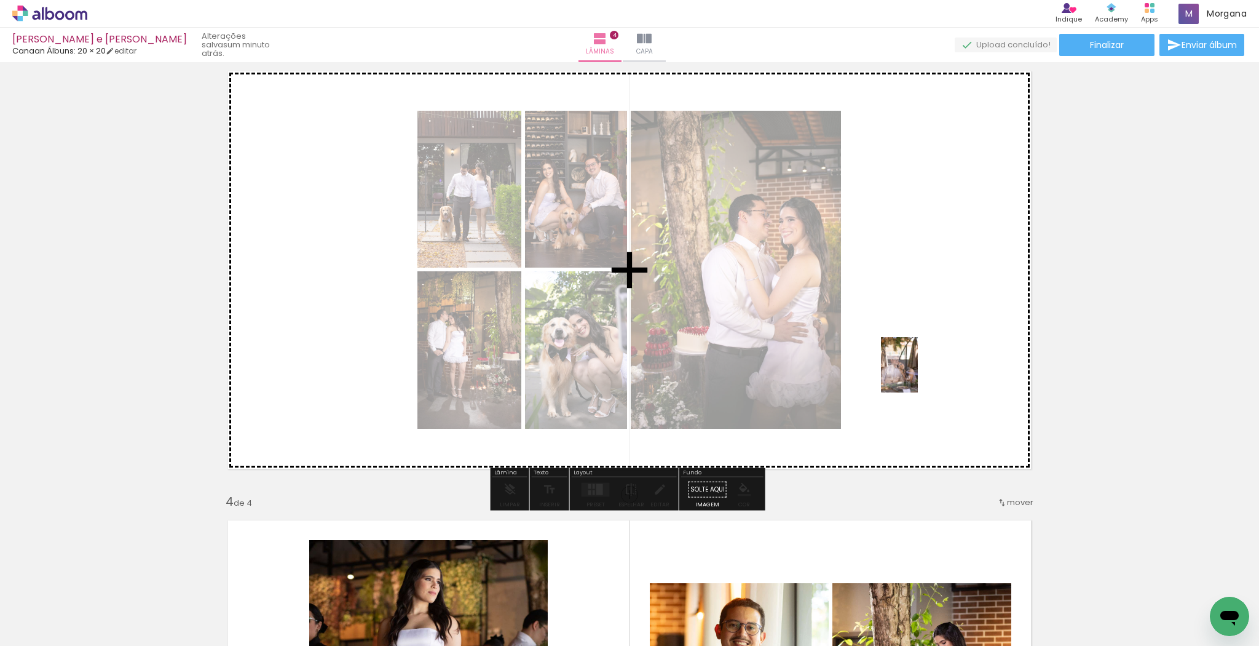
drag, startPoint x: 197, startPoint y: 612, endPoint x: 918, endPoint y: 374, distance: 759.0
click at [918, 374] on quentale-workspace at bounding box center [629, 323] width 1259 height 646
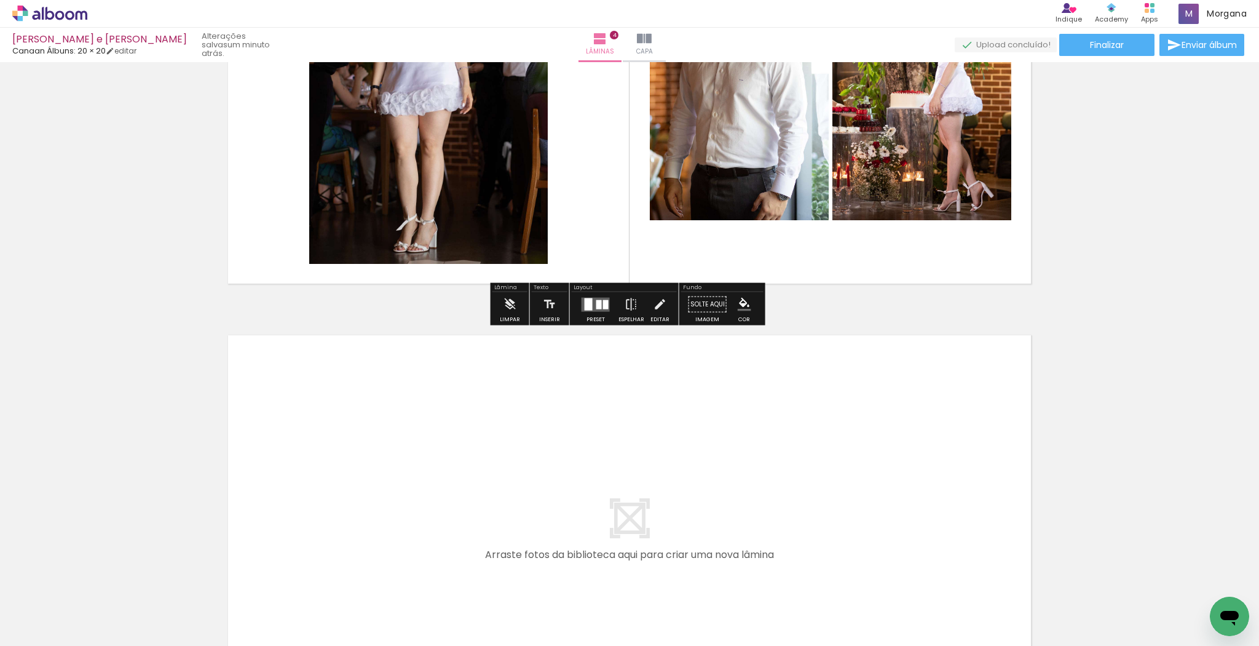
scroll to position [1672, 0]
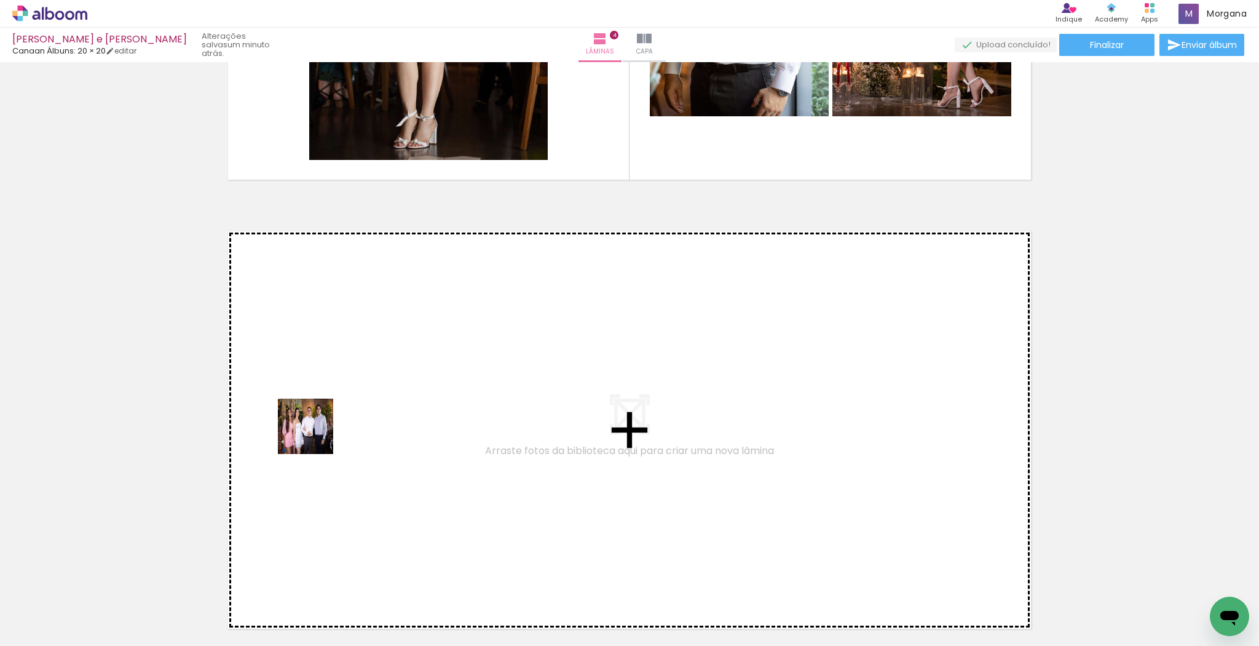
drag, startPoint x: 203, startPoint y: 620, endPoint x: 317, endPoint y: 430, distance: 221.7
click at [317, 430] on quentale-workspace at bounding box center [629, 323] width 1259 height 646
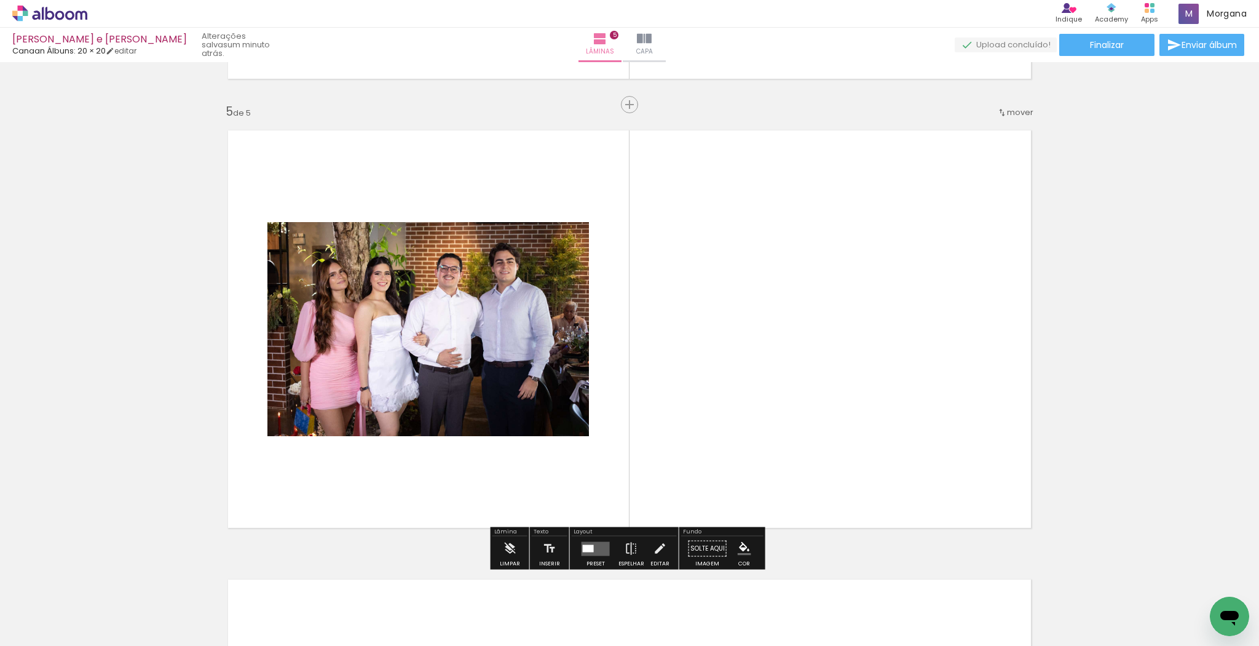
scroll to position [1786, 0]
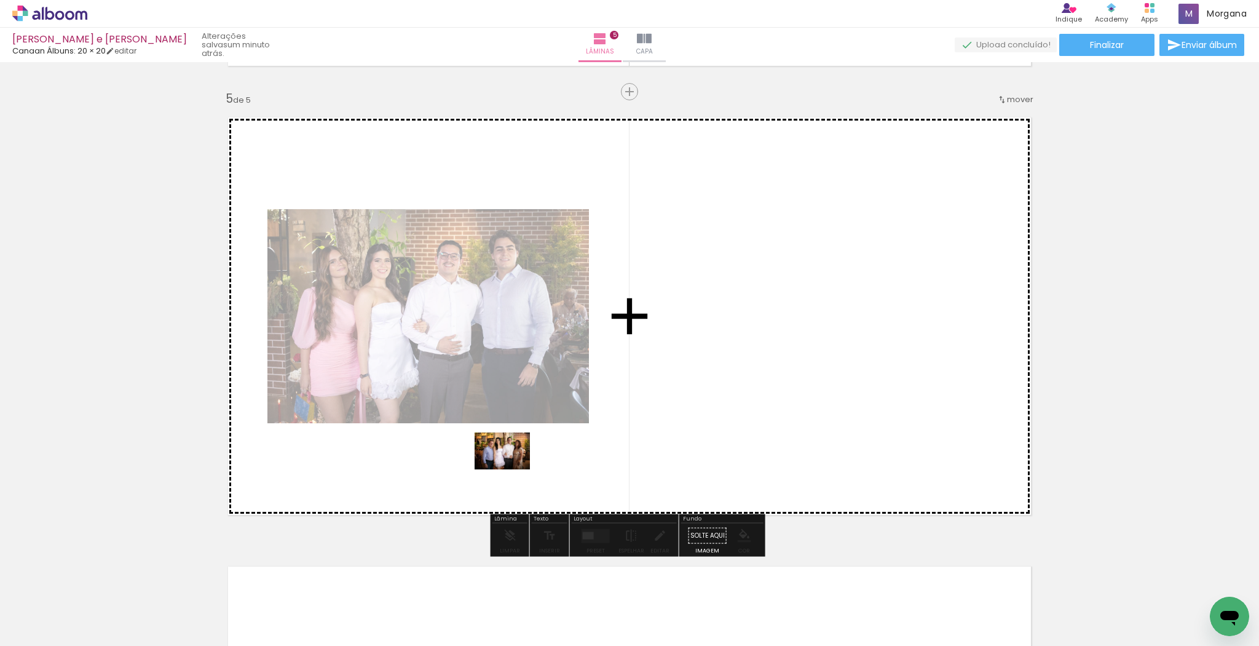
drag, startPoint x: 189, startPoint y: 612, endPoint x: 494, endPoint y: 472, distance: 336.2
click at [494, 472] on quentale-workspace at bounding box center [629, 323] width 1259 height 646
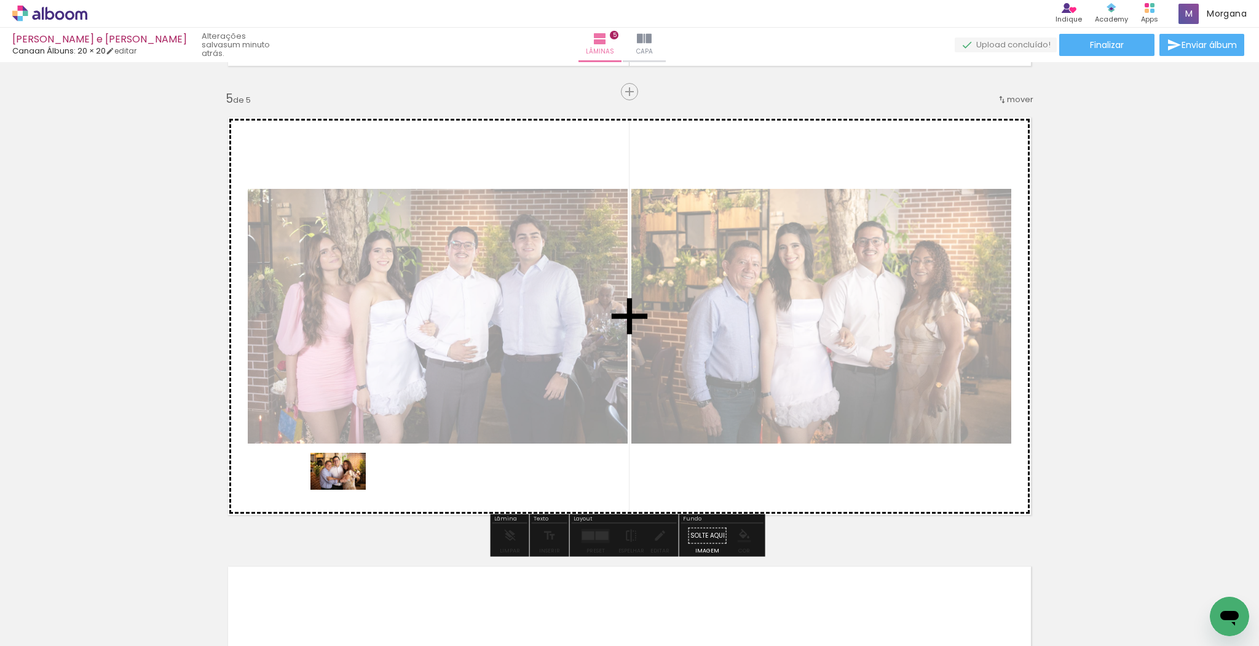
drag, startPoint x: 203, startPoint y: 609, endPoint x: 347, endPoint y: 489, distance: 187.3
click at [347, 489] on quentale-workspace at bounding box center [629, 323] width 1259 height 646
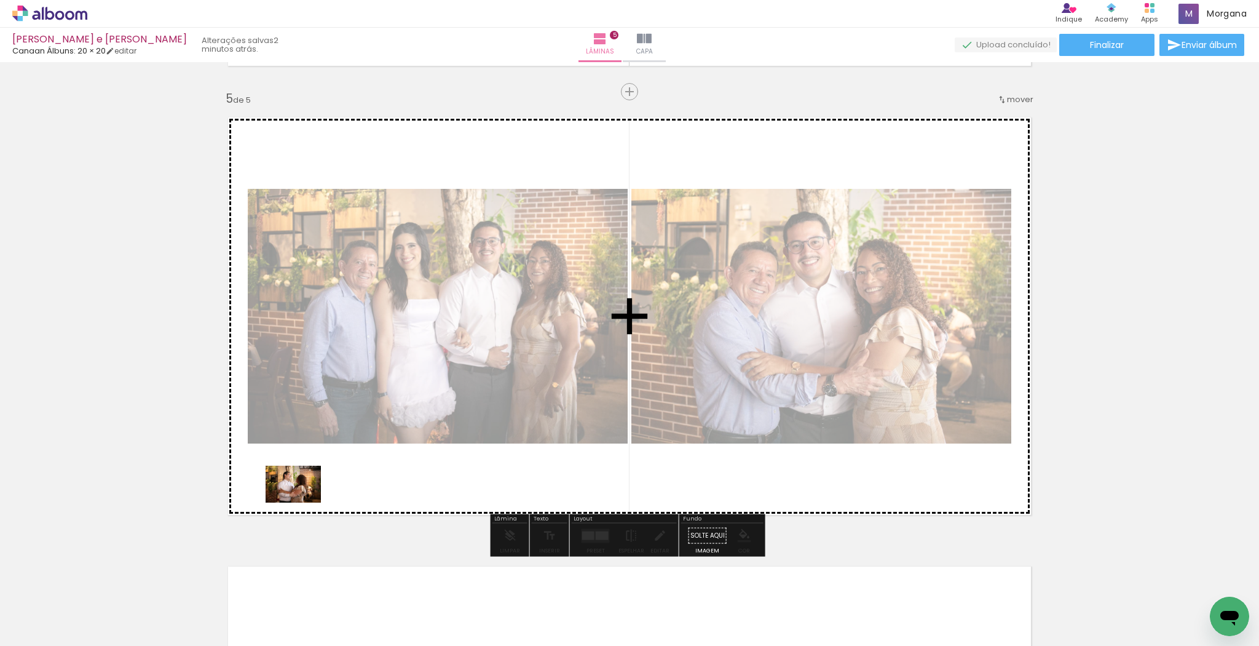
drag, startPoint x: 265, startPoint y: 614, endPoint x: 305, endPoint y: 496, distance: 125.2
click at [305, 496] on quentale-workspace at bounding box center [629, 323] width 1259 height 646
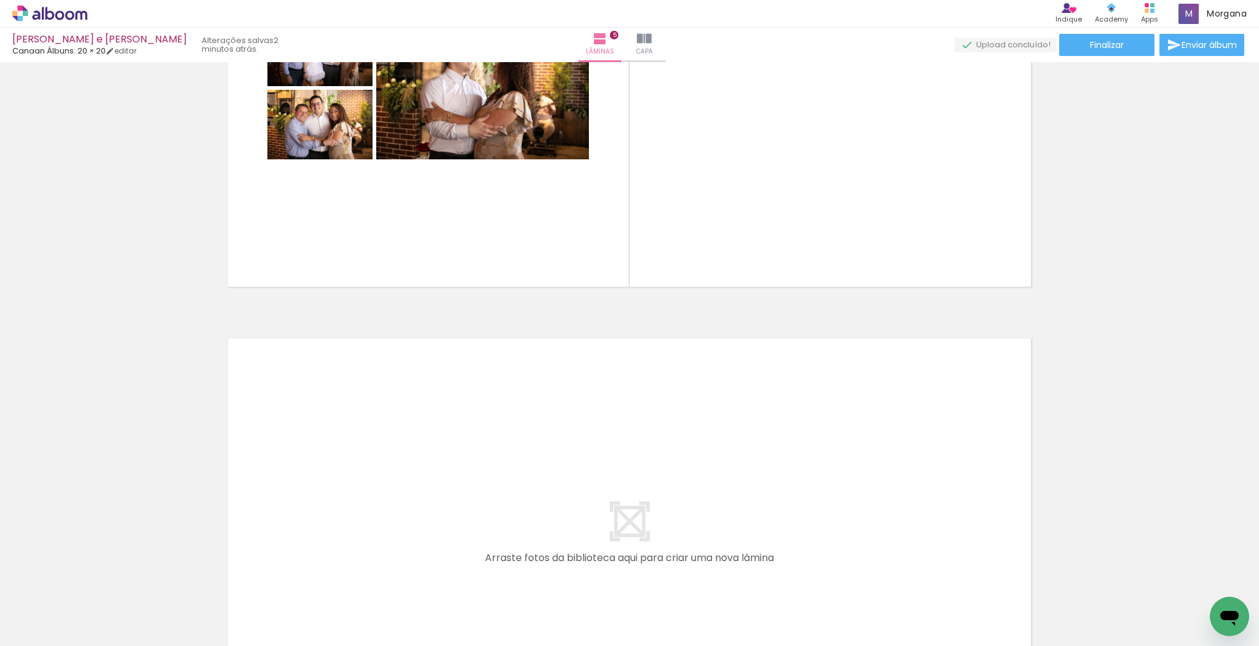
scroll to position [2032, 0]
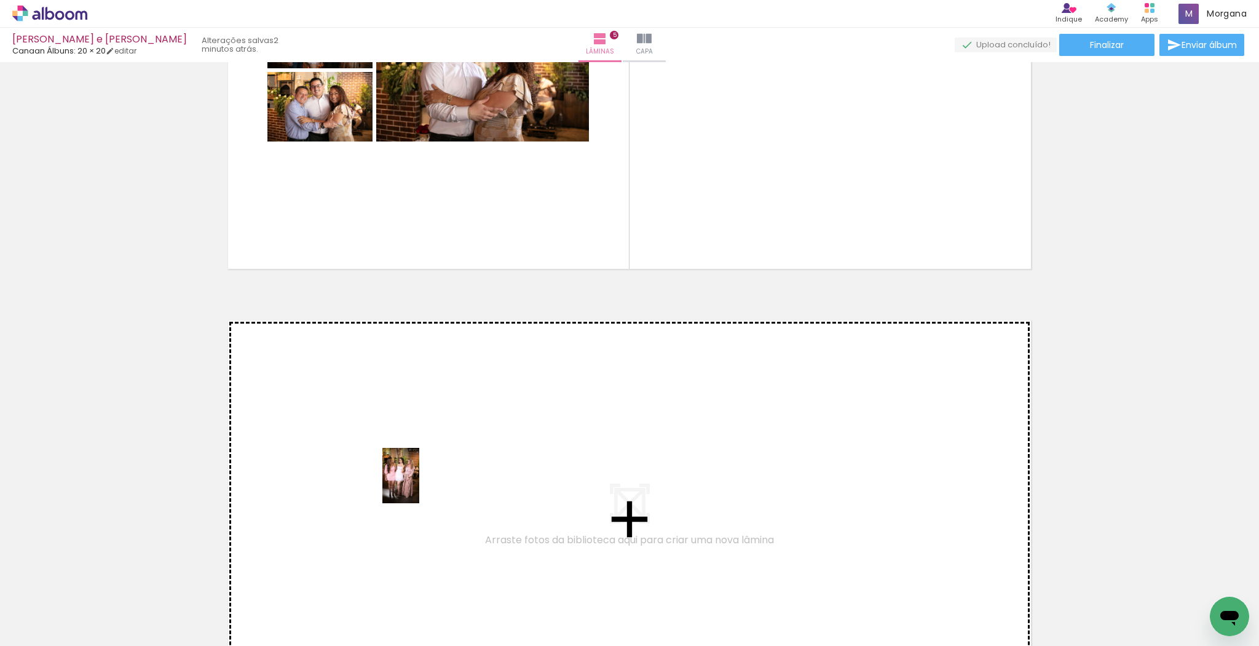
drag, startPoint x: 482, startPoint y: 609, endPoint x: 419, endPoint y: 484, distance: 139.7
click at [419, 484] on quentale-workspace at bounding box center [629, 323] width 1259 height 646
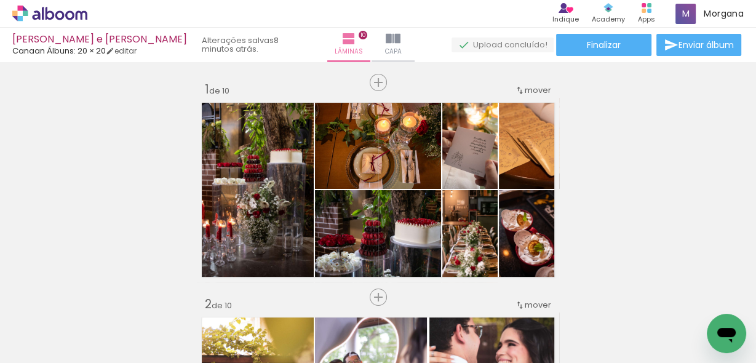
scroll to position [2184, 0]
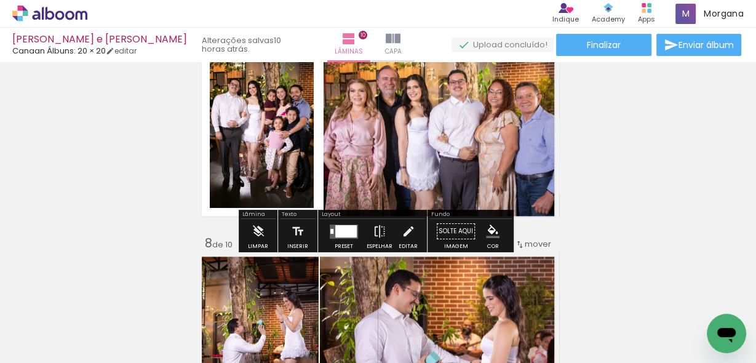
click at [500, 150] on quentale-photo at bounding box center [440, 130] width 235 height 176
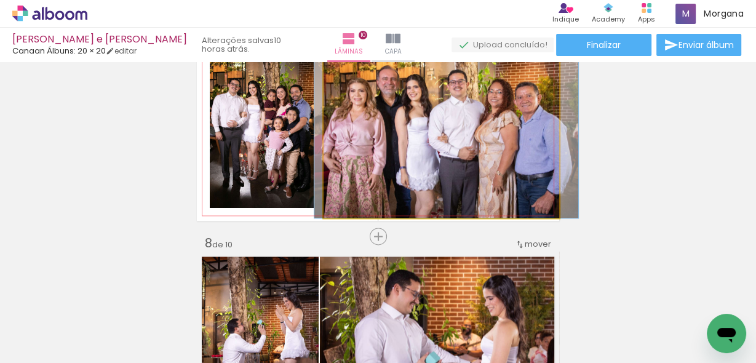
click at [500, 150] on quentale-photo at bounding box center [440, 130] width 235 height 176
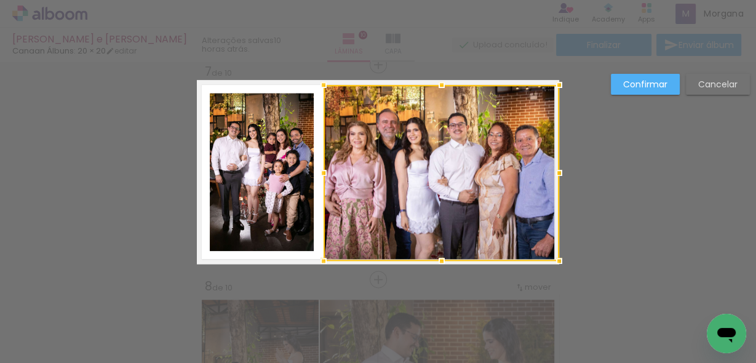
scroll to position [1303, 0]
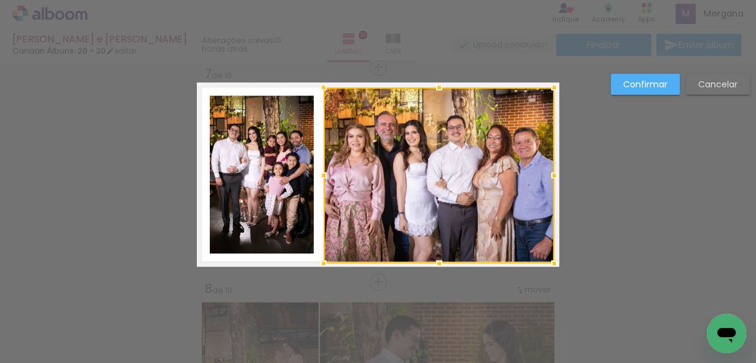
drag, startPoint x: 557, startPoint y: 173, endPoint x: 550, endPoint y: 173, distance: 6.8
click at [550, 173] on div at bounding box center [554, 175] width 25 height 25
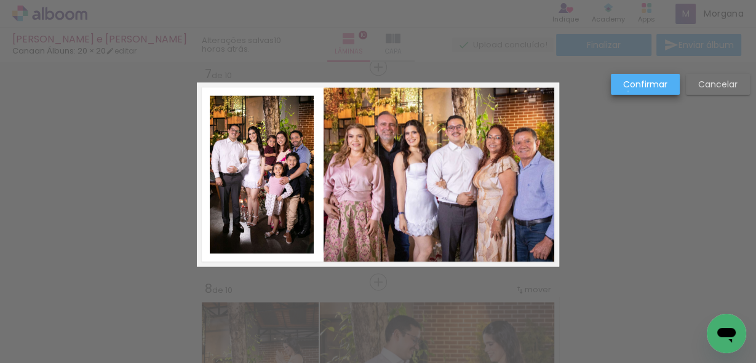
click at [628, 92] on paper-button "Confirmar" at bounding box center [644, 84] width 69 height 21
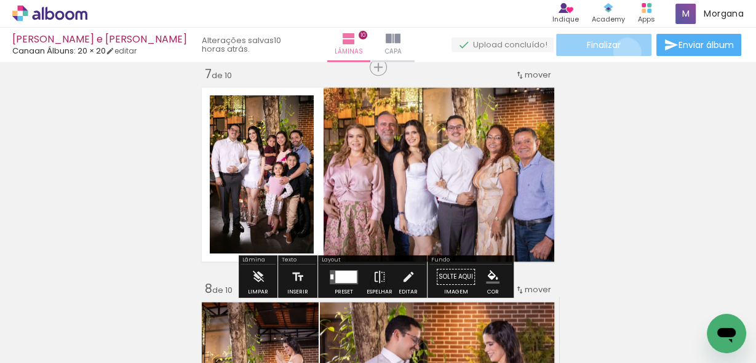
click at [622, 52] on paper-button "Finalizar" at bounding box center [603, 45] width 95 height 22
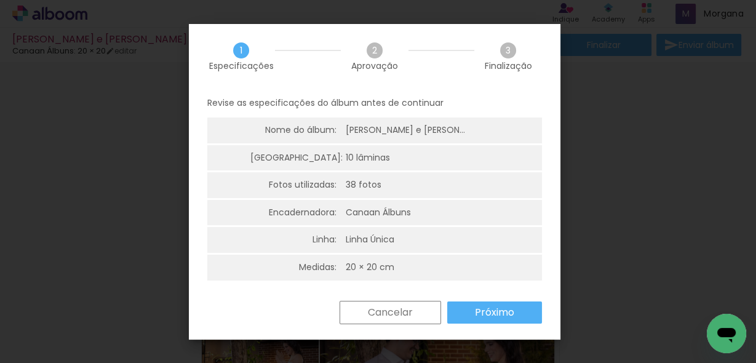
click at [0, 0] on slot "Próximo" at bounding box center [0, 0] width 0 height 0
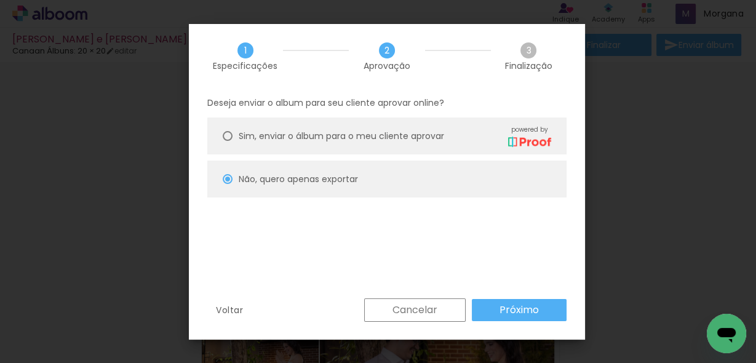
click at [449, 317] on paper-button "Cancelar" at bounding box center [414, 309] width 101 height 23
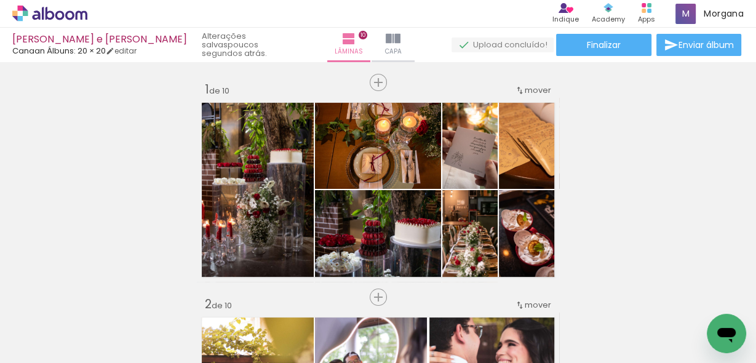
scroll to position [1303, 0]
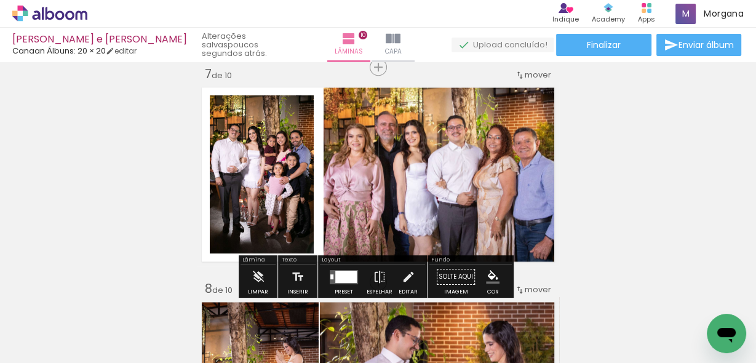
click at [482, 172] on quentale-photo at bounding box center [438, 175] width 231 height 176
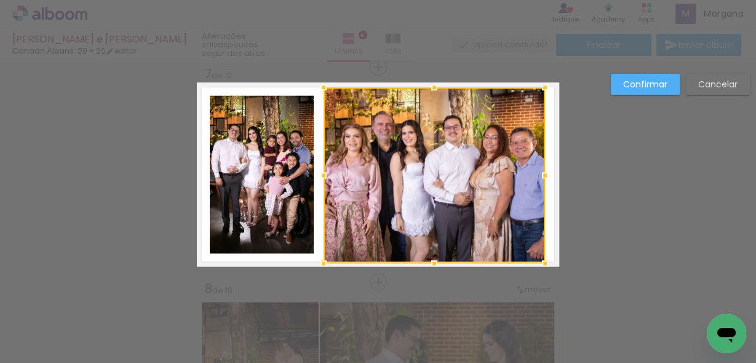
click at [544, 172] on div at bounding box center [544, 175] width 25 height 25
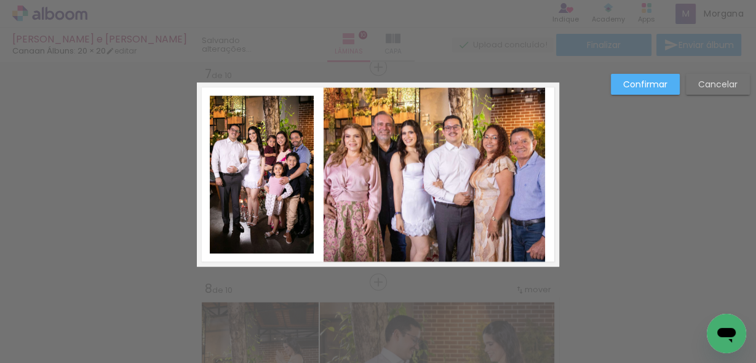
click at [412, 105] on quentale-photo at bounding box center [433, 175] width 221 height 176
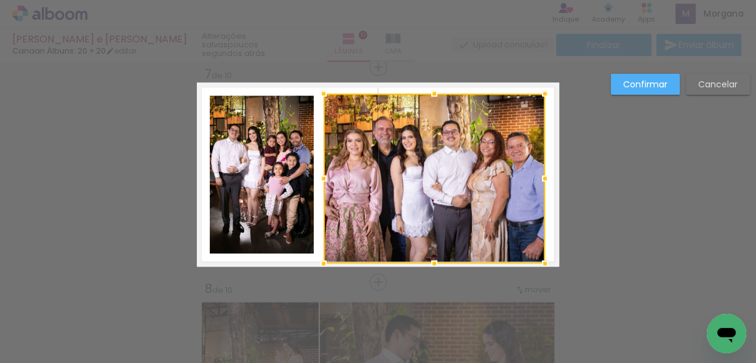
drag, startPoint x: 430, startPoint y: 89, endPoint x: 429, endPoint y: 95, distance: 6.3
click at [429, 95] on div at bounding box center [434, 93] width 25 height 25
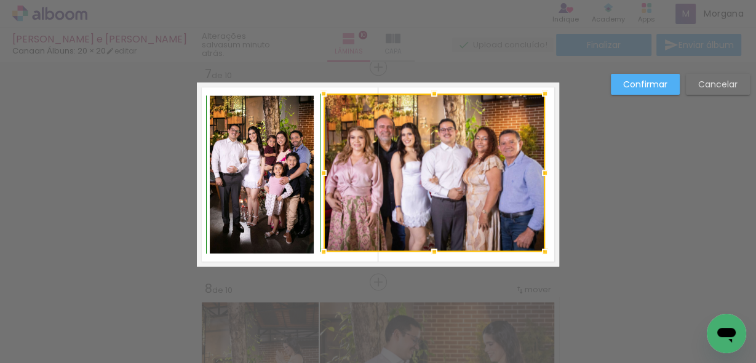
click at [429, 258] on div at bounding box center [434, 251] width 25 height 25
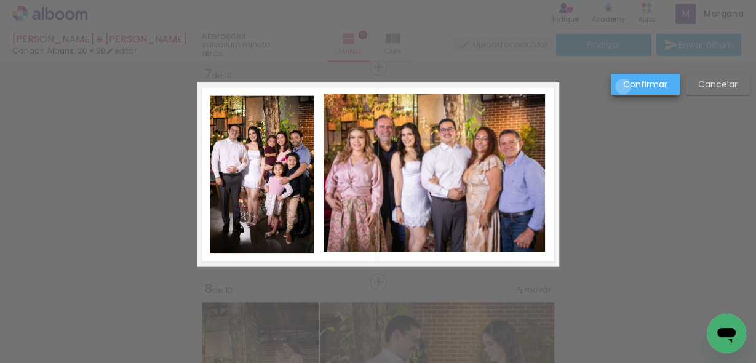
click at [0, 0] on slot "Confirmar" at bounding box center [0, 0] width 0 height 0
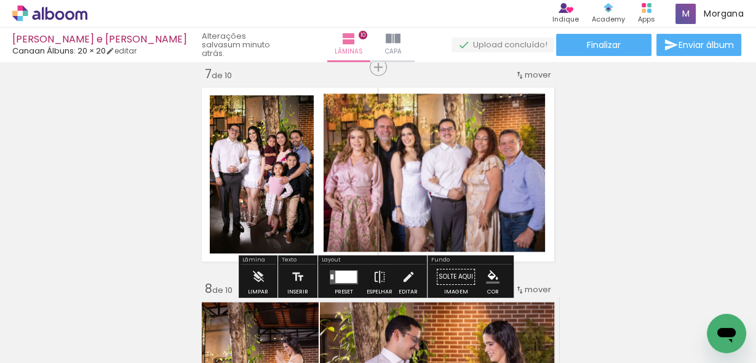
click at [484, 166] on quentale-photo at bounding box center [433, 172] width 221 height 158
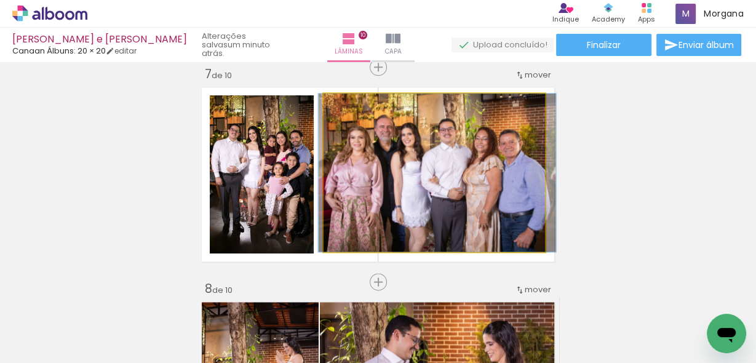
click at [484, 166] on quentale-photo at bounding box center [433, 172] width 221 height 158
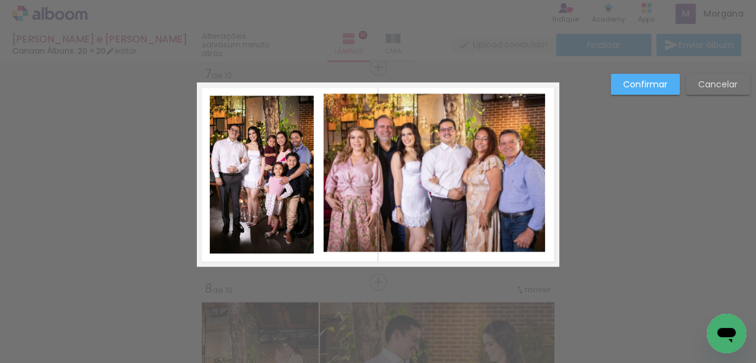
click at [450, 232] on quentale-photo at bounding box center [433, 172] width 221 height 158
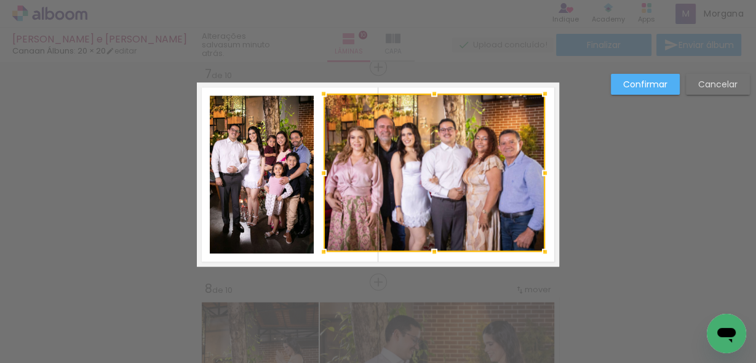
click at [450, 232] on div at bounding box center [433, 172] width 221 height 158
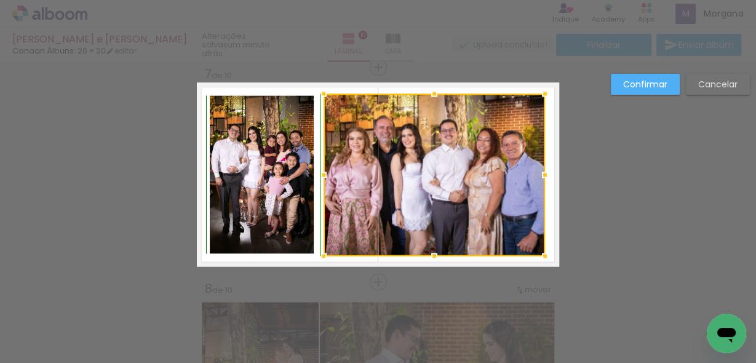
click at [433, 255] on div at bounding box center [434, 255] width 25 height 25
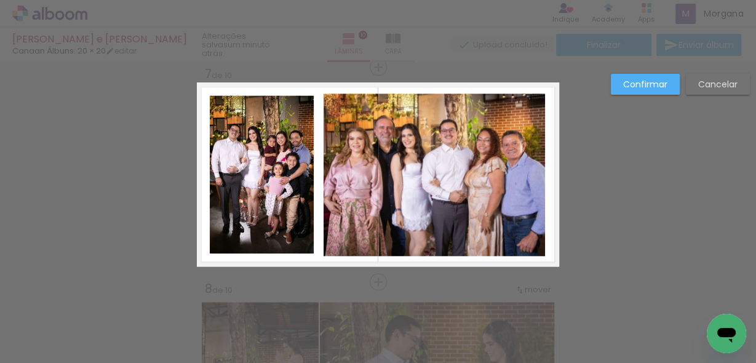
click at [0, 0] on slot "Confirmar" at bounding box center [0, 0] width 0 height 0
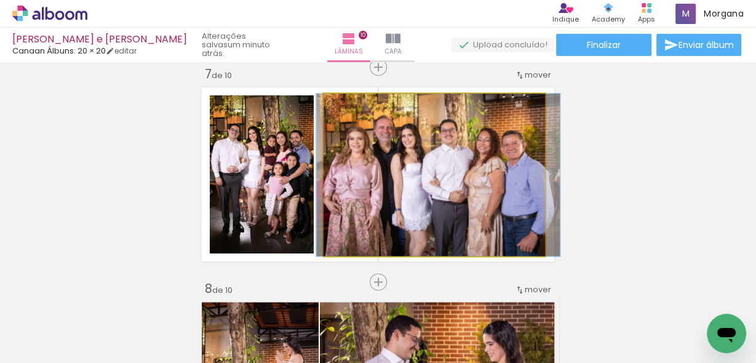
click at [412, 173] on quentale-photo at bounding box center [433, 174] width 221 height 162
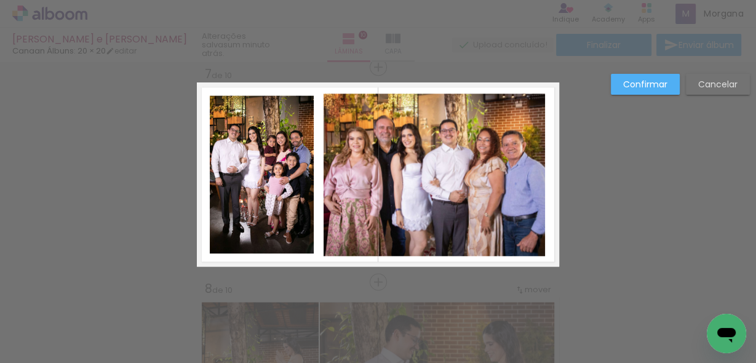
click at [423, 174] on quentale-photo at bounding box center [433, 174] width 221 height 162
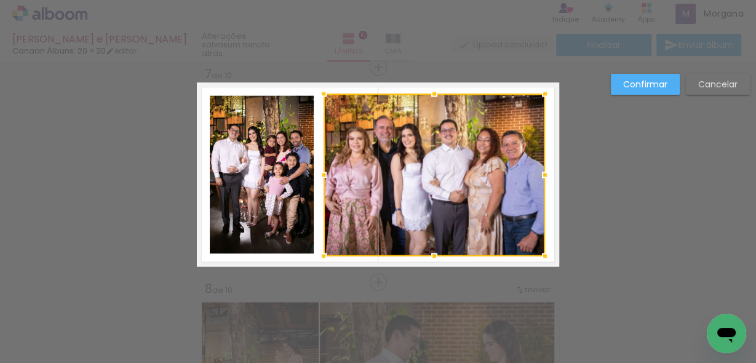
click at [423, 174] on div at bounding box center [433, 174] width 221 height 162
drag, startPoint x: 432, startPoint y: 256, endPoint x: 433, endPoint y: 247, distance: 9.2
click at [433, 247] on div at bounding box center [434, 255] width 25 height 25
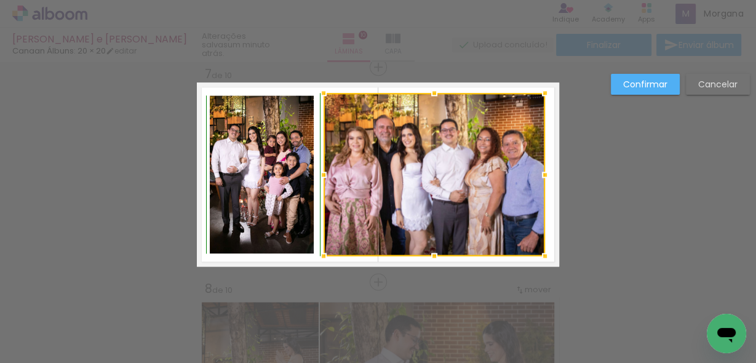
drag, startPoint x: 429, startPoint y: 93, endPoint x: 430, endPoint y: 101, distance: 7.4
click at [430, 101] on div at bounding box center [434, 93] width 25 height 25
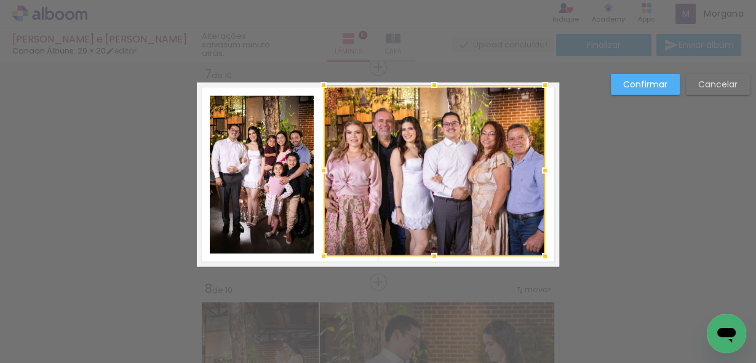
drag, startPoint x: 429, startPoint y: 93, endPoint x: 429, endPoint y: 86, distance: 6.8
click at [429, 86] on div at bounding box center [434, 85] width 25 height 25
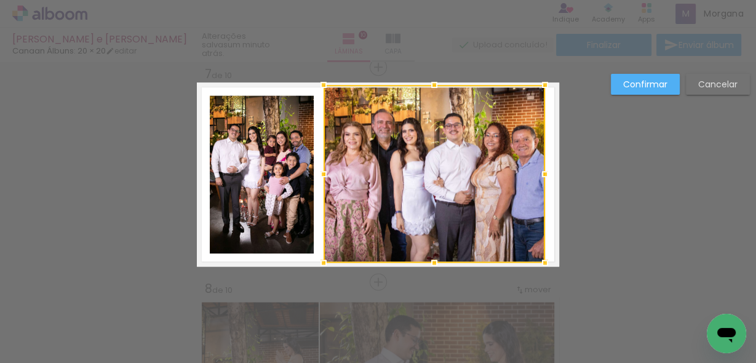
click at [431, 257] on div at bounding box center [434, 262] width 25 height 25
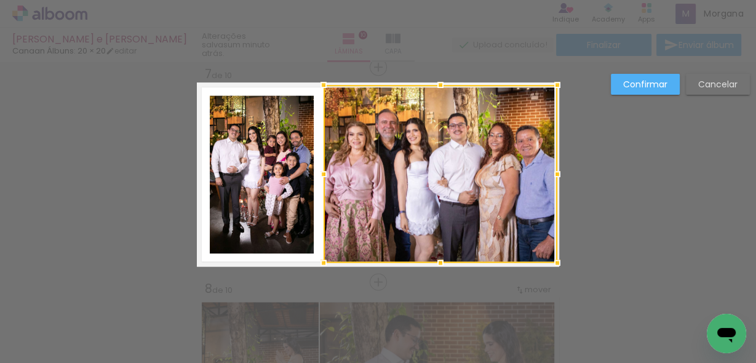
drag, startPoint x: 543, startPoint y: 175, endPoint x: 551, endPoint y: 175, distance: 8.0
click at [551, 175] on div at bounding box center [557, 174] width 25 height 25
click at [0, 0] on slot "Confirmar" at bounding box center [0, 0] width 0 height 0
